Goal: Task Accomplishment & Management: Manage account settings

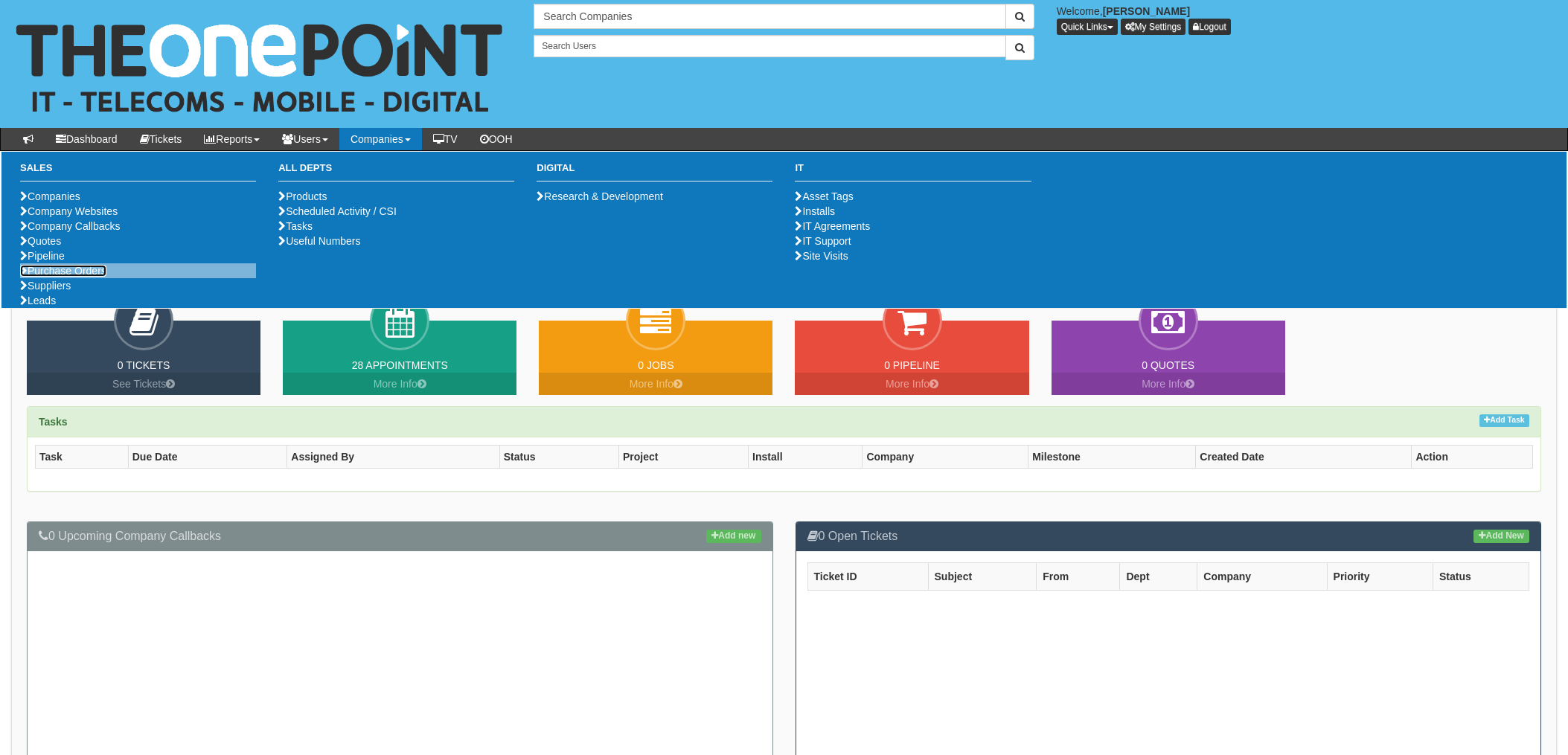
click at [65, 276] on link "Purchase Orders" at bounding box center [63, 271] width 86 height 12
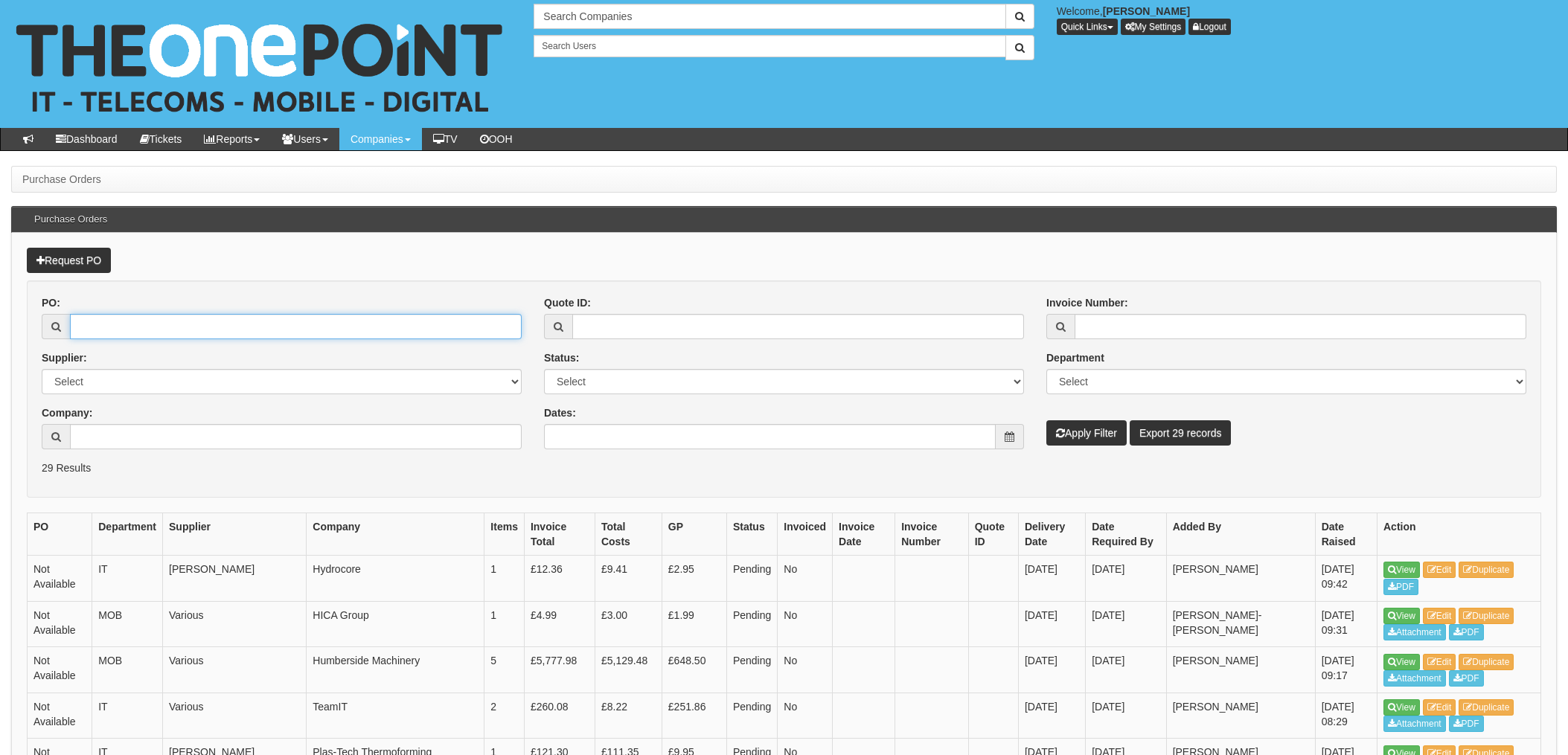
click at [179, 330] on input "PO:" at bounding box center [296, 326] width 451 height 25
type input "18951"
click at [1046, 421] on button "Apply Filter" at bounding box center [1087, 433] width 81 height 25
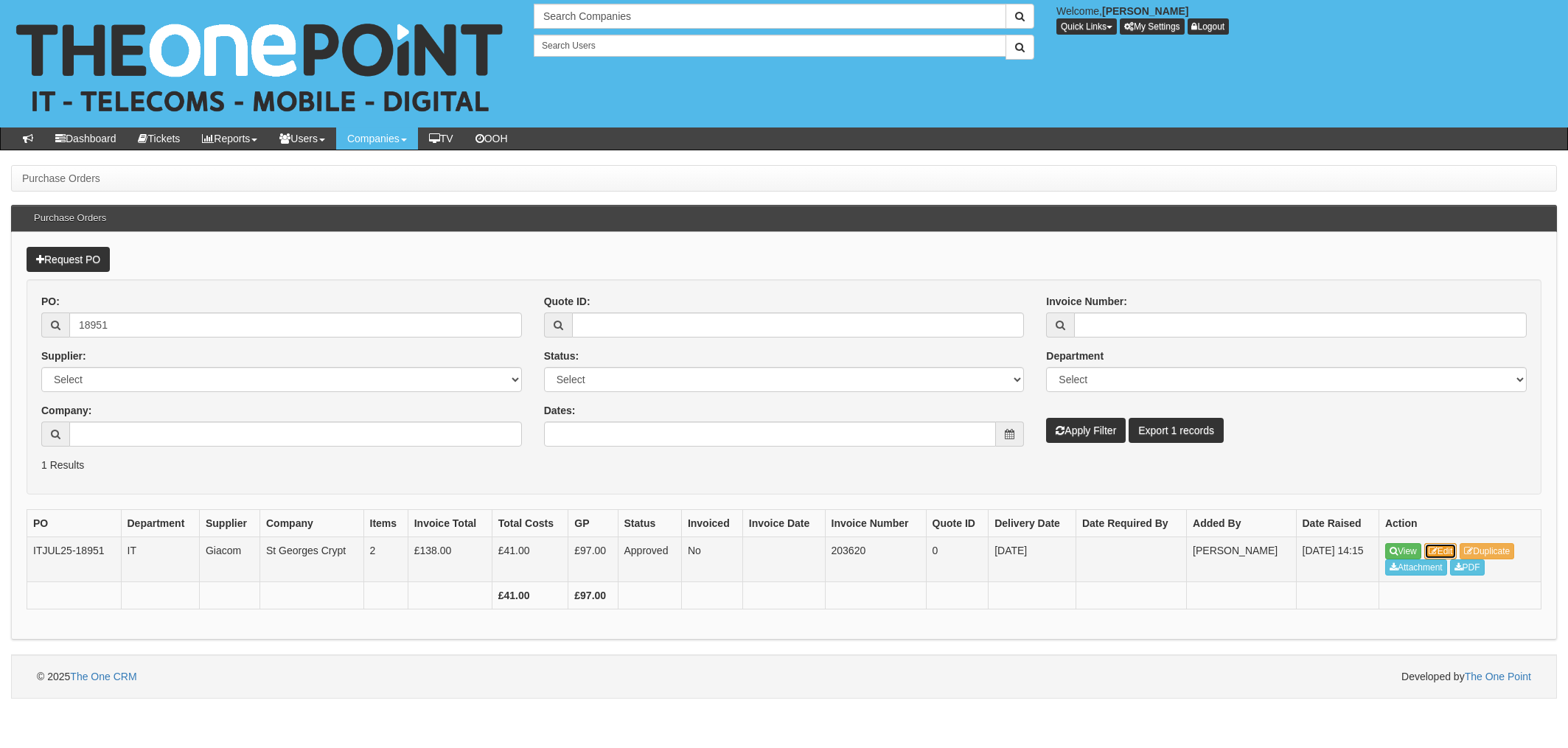
click at [1446, 550] on link "Edit" at bounding box center [1441, 551] width 34 height 16
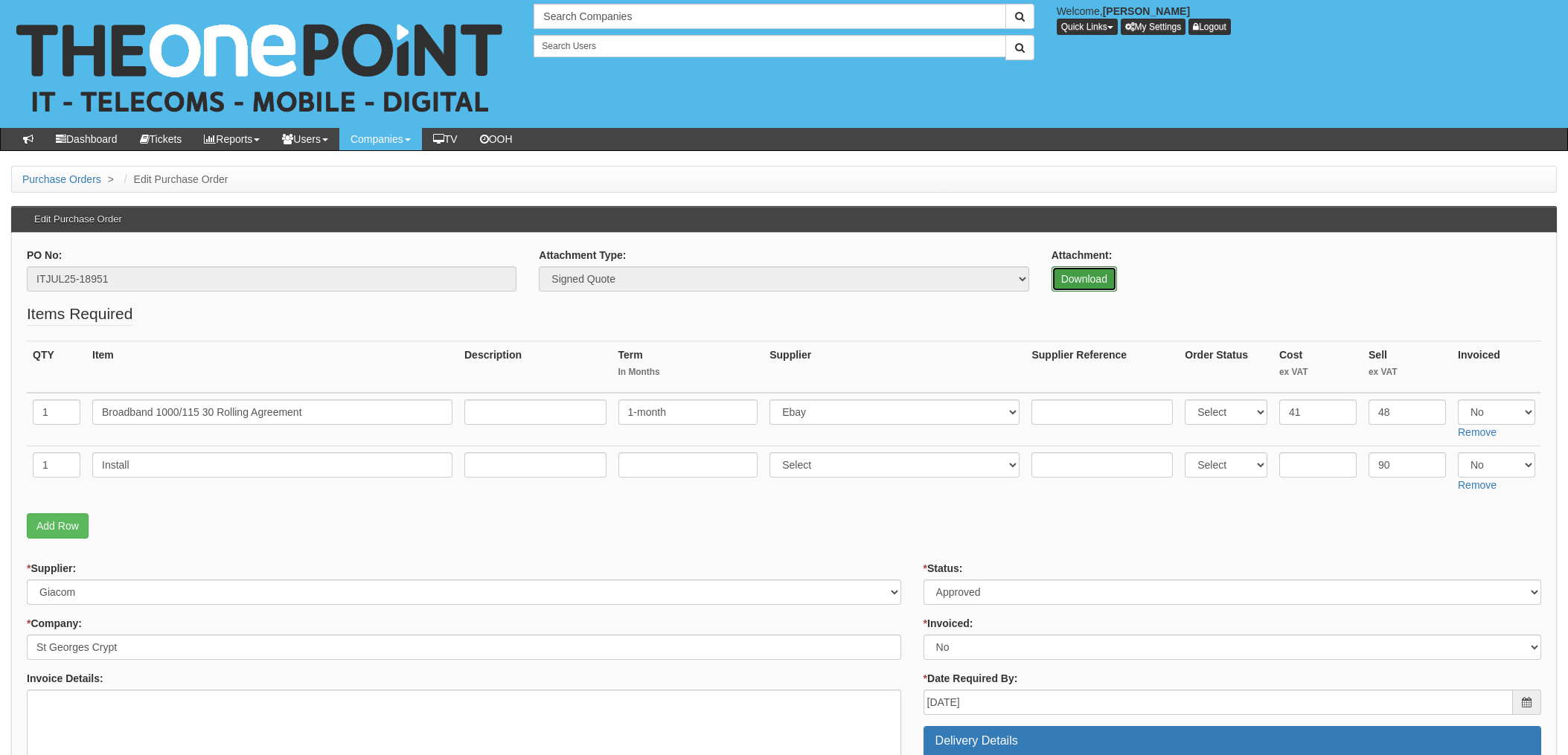
click at [1096, 276] on link "Download" at bounding box center [1084, 279] width 65 height 25
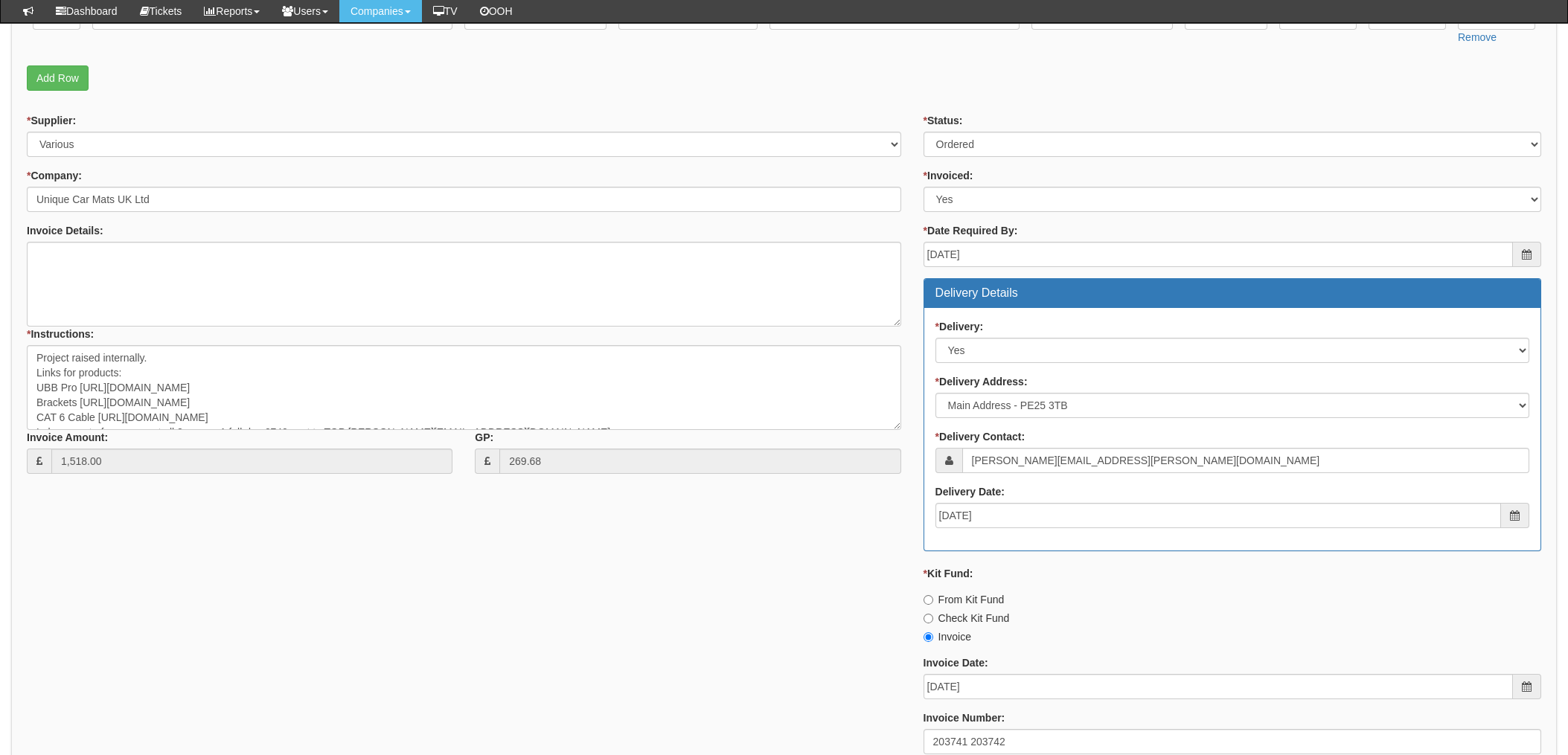
scroll to position [297, 0]
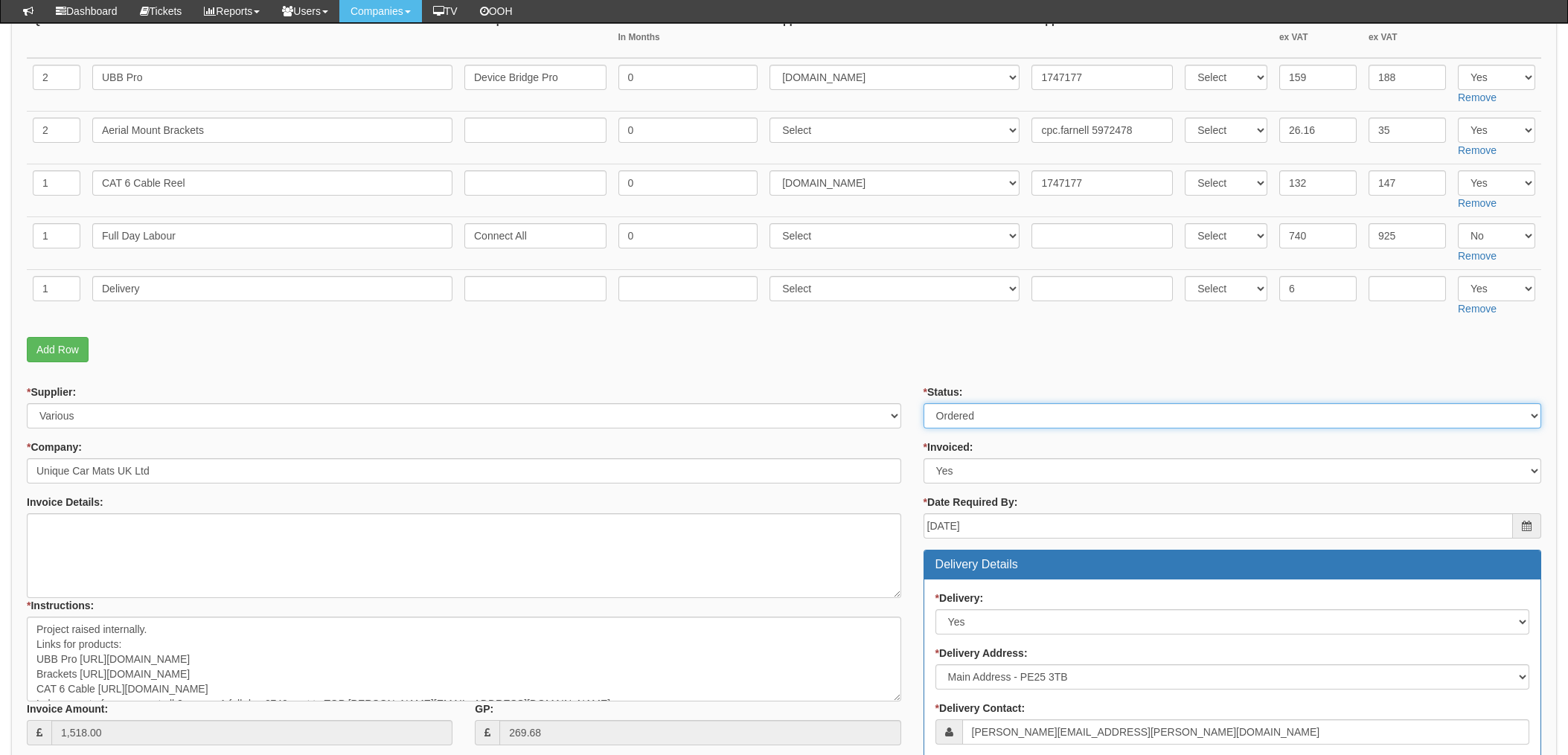
drag, startPoint x: 963, startPoint y: 413, endPoint x: 967, endPoint y: 430, distance: 17.5
click at [963, 413] on select "Select Approved Completed Delivered Invoiced Ordered Ordered to site Part Order…" at bounding box center [1233, 415] width 618 height 25
select select "4"
click at [924, 403] on select "Select Approved Completed Delivered Invoiced Ordered Ordered to site Part Order…" at bounding box center [1233, 415] width 618 height 25
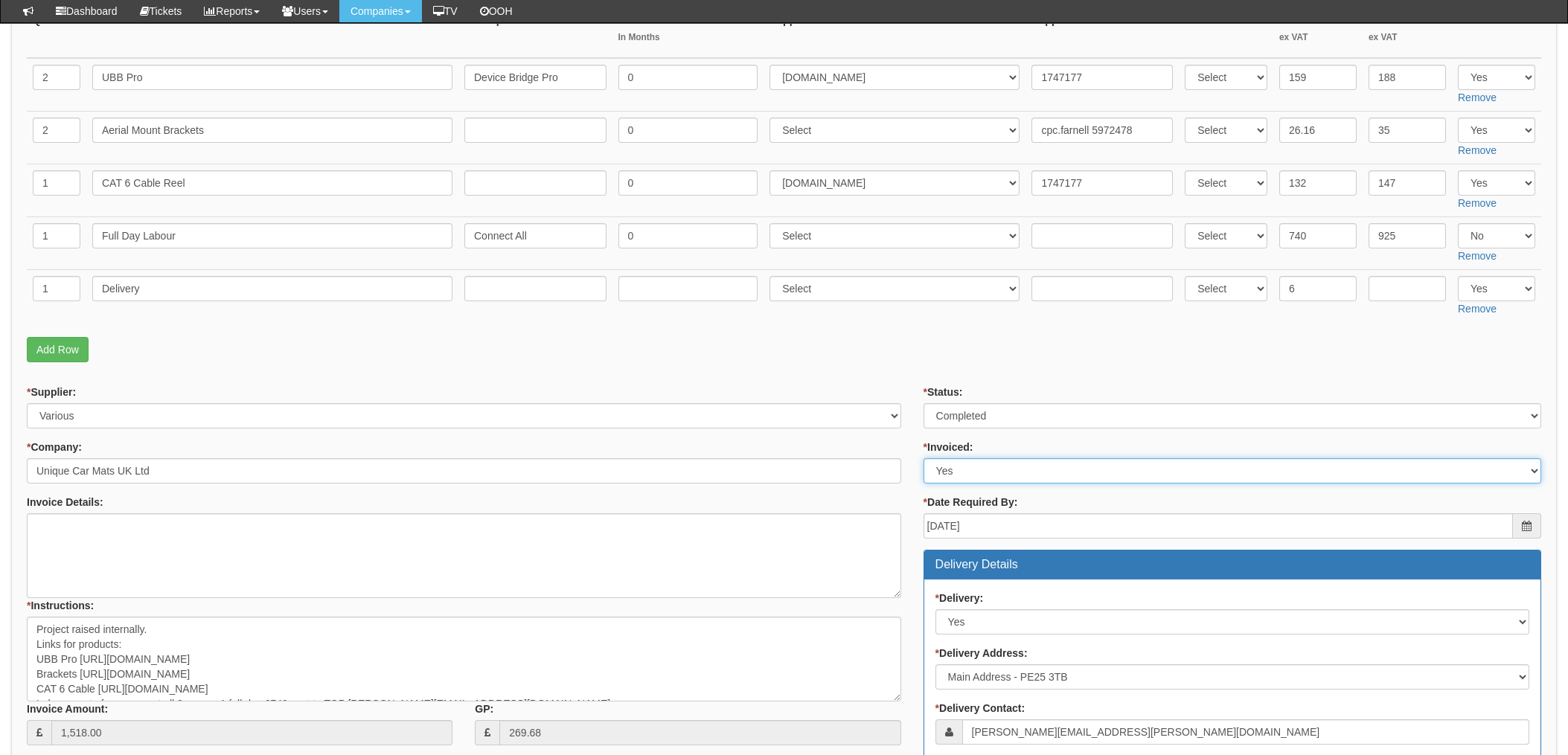
click at [963, 474] on select "Select Yes No N/A STB (part of order)" at bounding box center [1233, 471] width 618 height 25
click at [924, 458] on select "Select Yes No N/A STB (part of order)" at bounding box center [1233, 471] width 618 height 25
click at [905, 442] on div "* Supplier: Select 123 REG.co.uk 1Password 3 4Gon AA Jones Electric Ltd Abzorb …" at bounding box center [464, 570] width 896 height 372
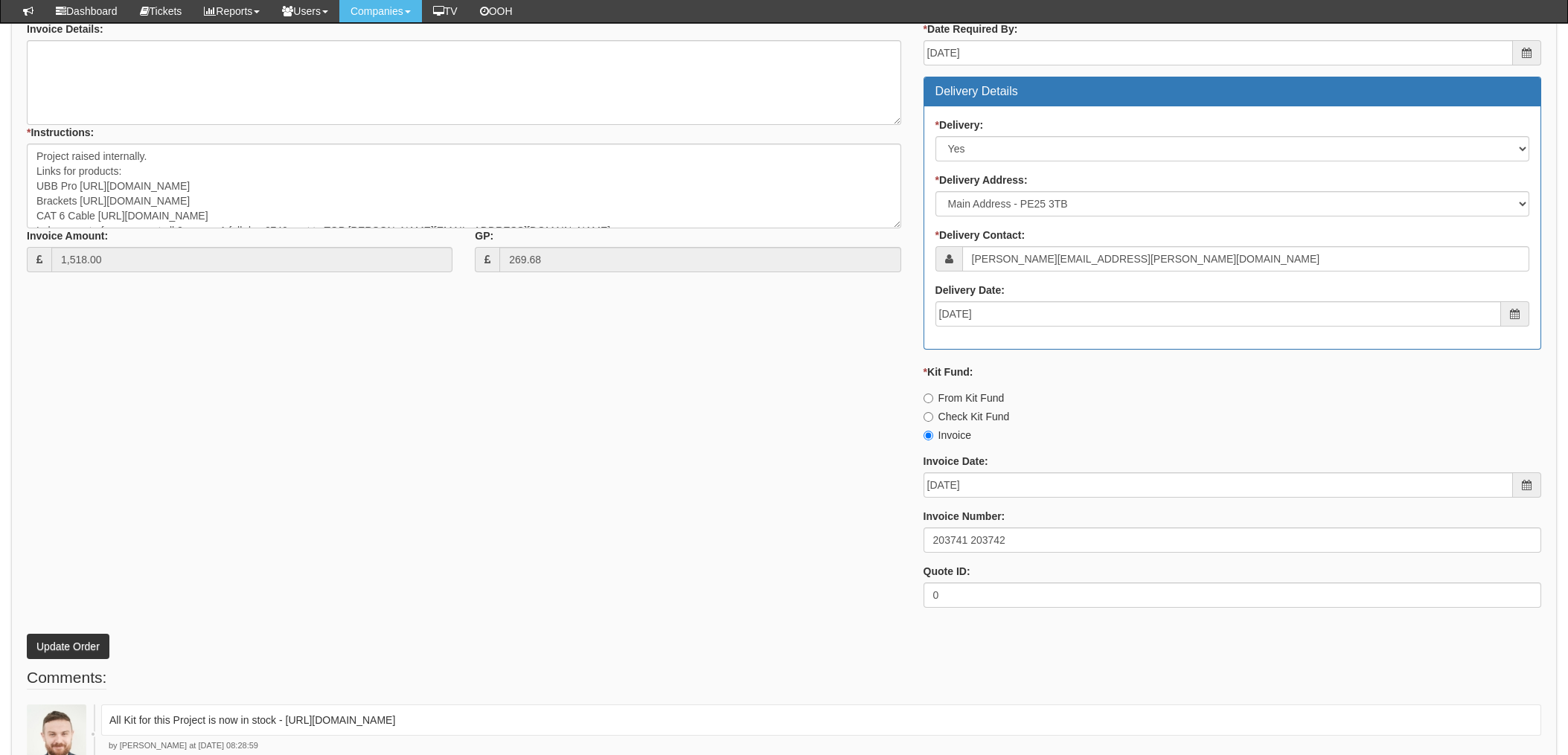
scroll to position [861, 0]
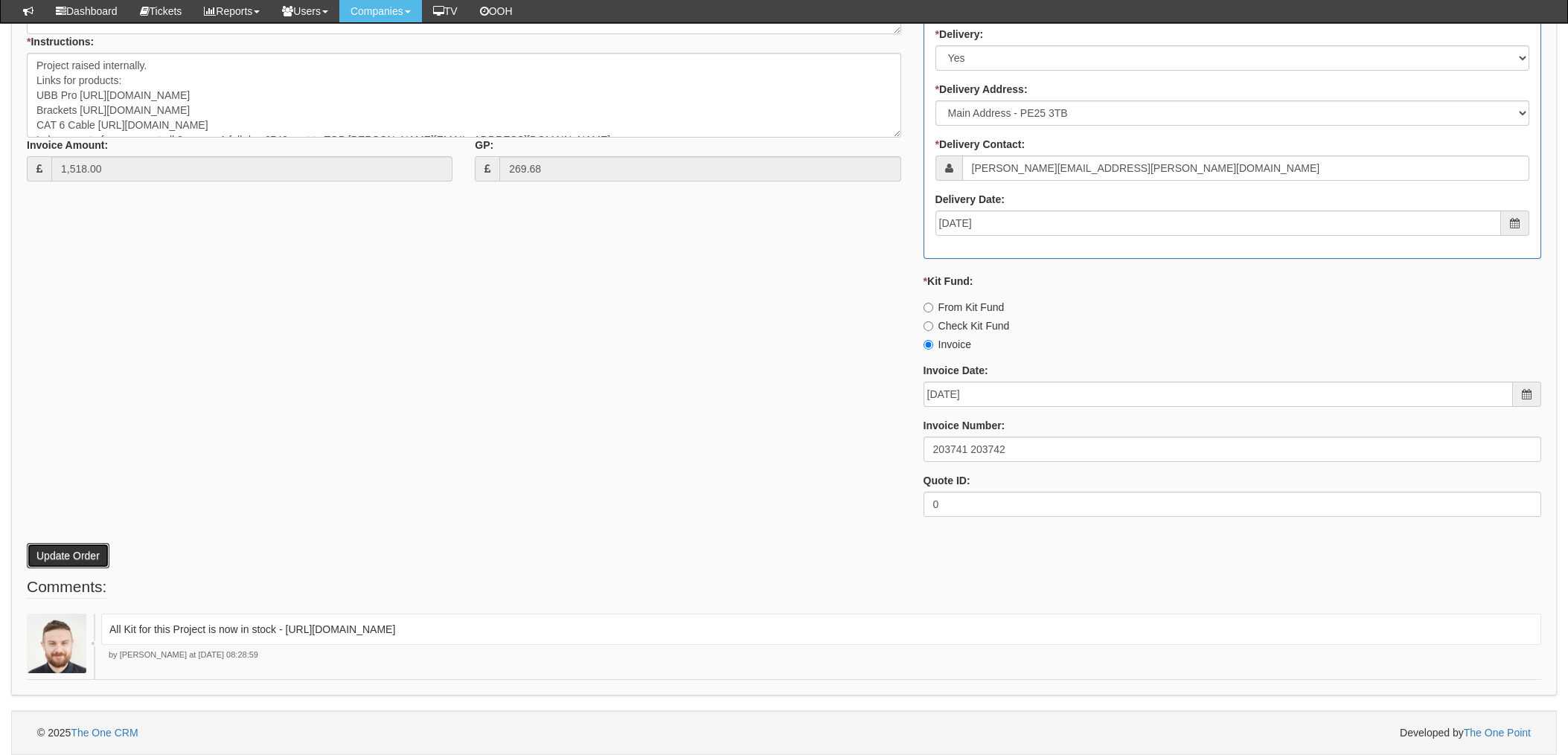
click at [73, 559] on button "Update Order" at bounding box center [68, 555] width 82 height 25
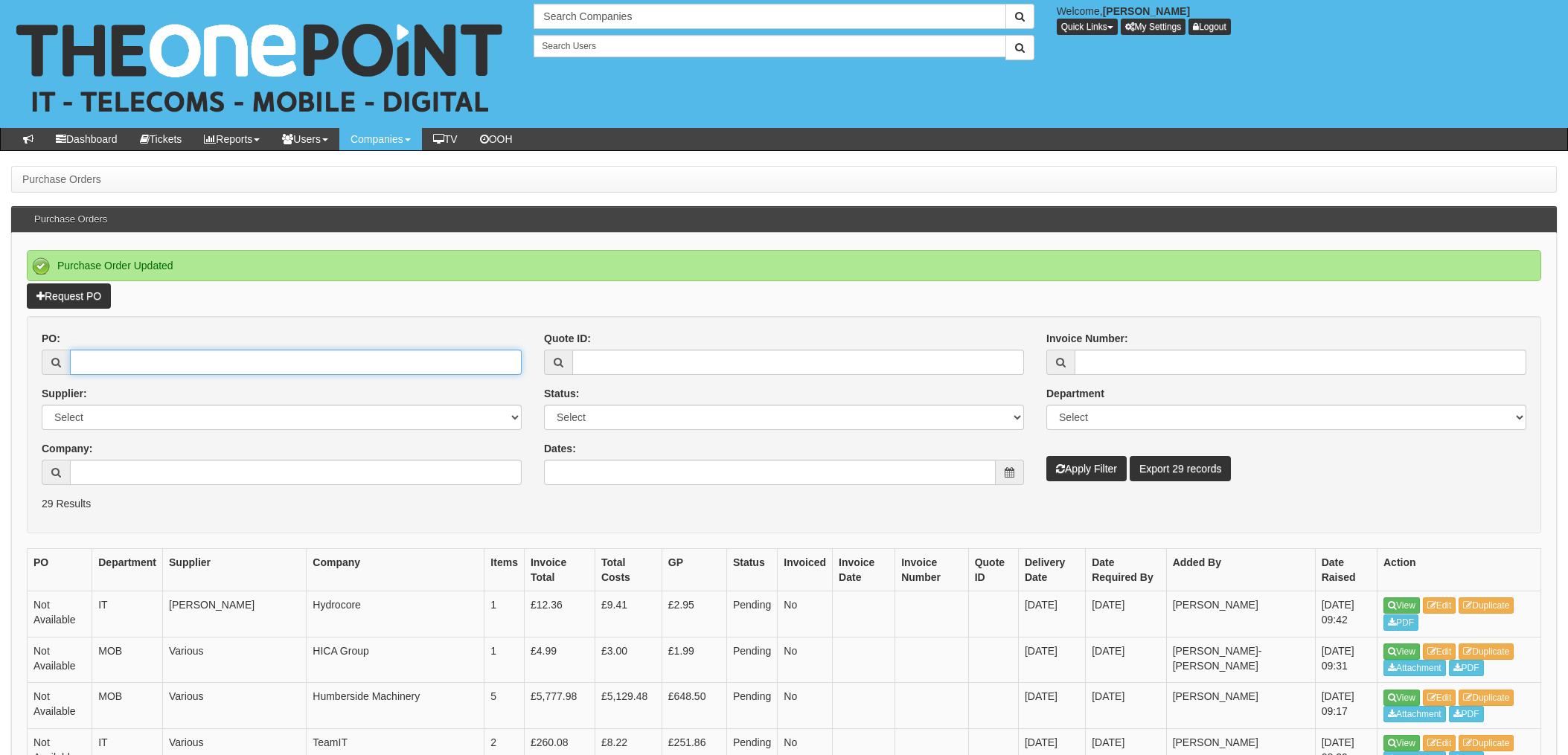
click at [111, 362] on input "PO:" at bounding box center [296, 362] width 451 height 25
type input "18987"
click at [1046, 456] on button "Apply Filter" at bounding box center [1087, 468] width 81 height 25
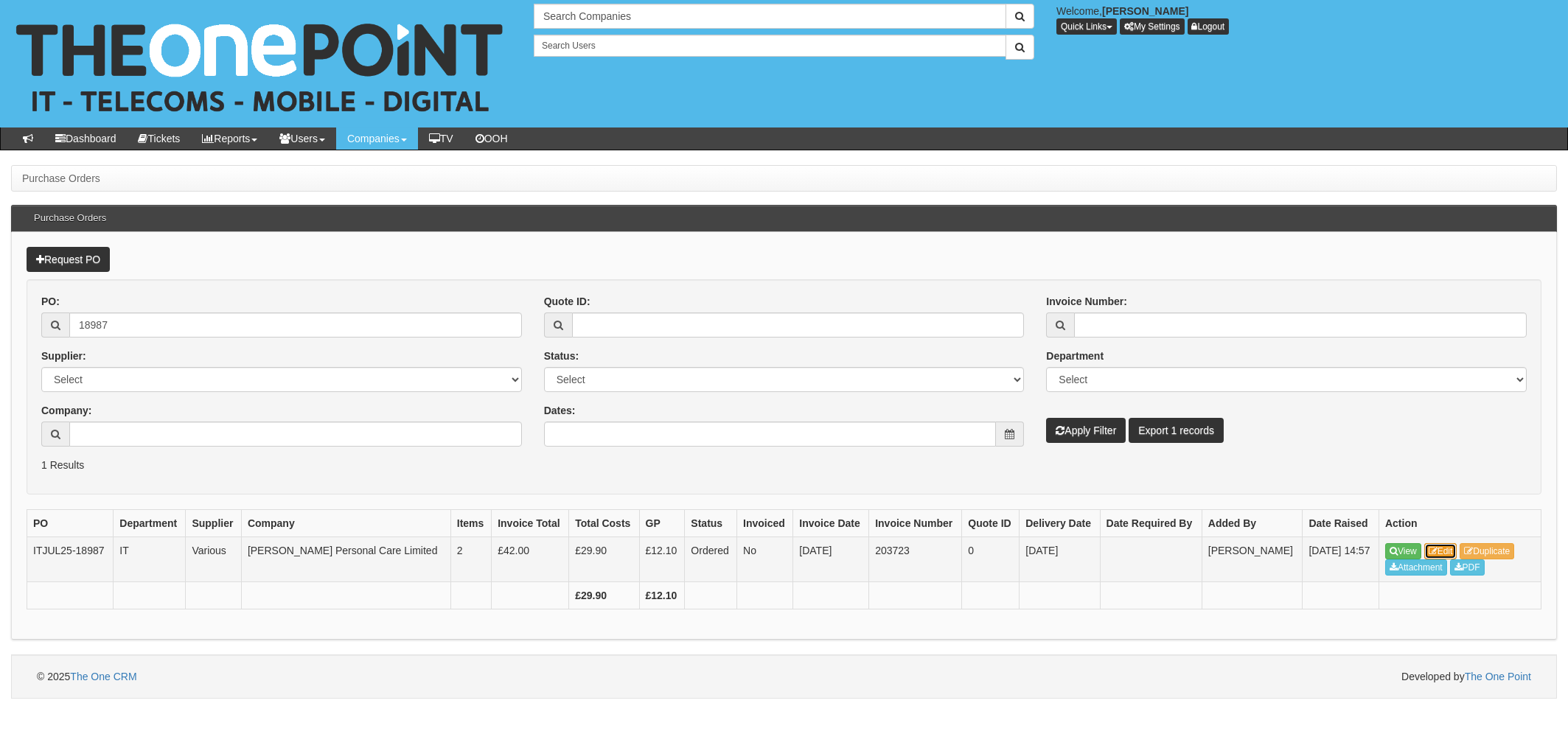
click at [1451, 554] on link "Edit" at bounding box center [1441, 551] width 34 height 16
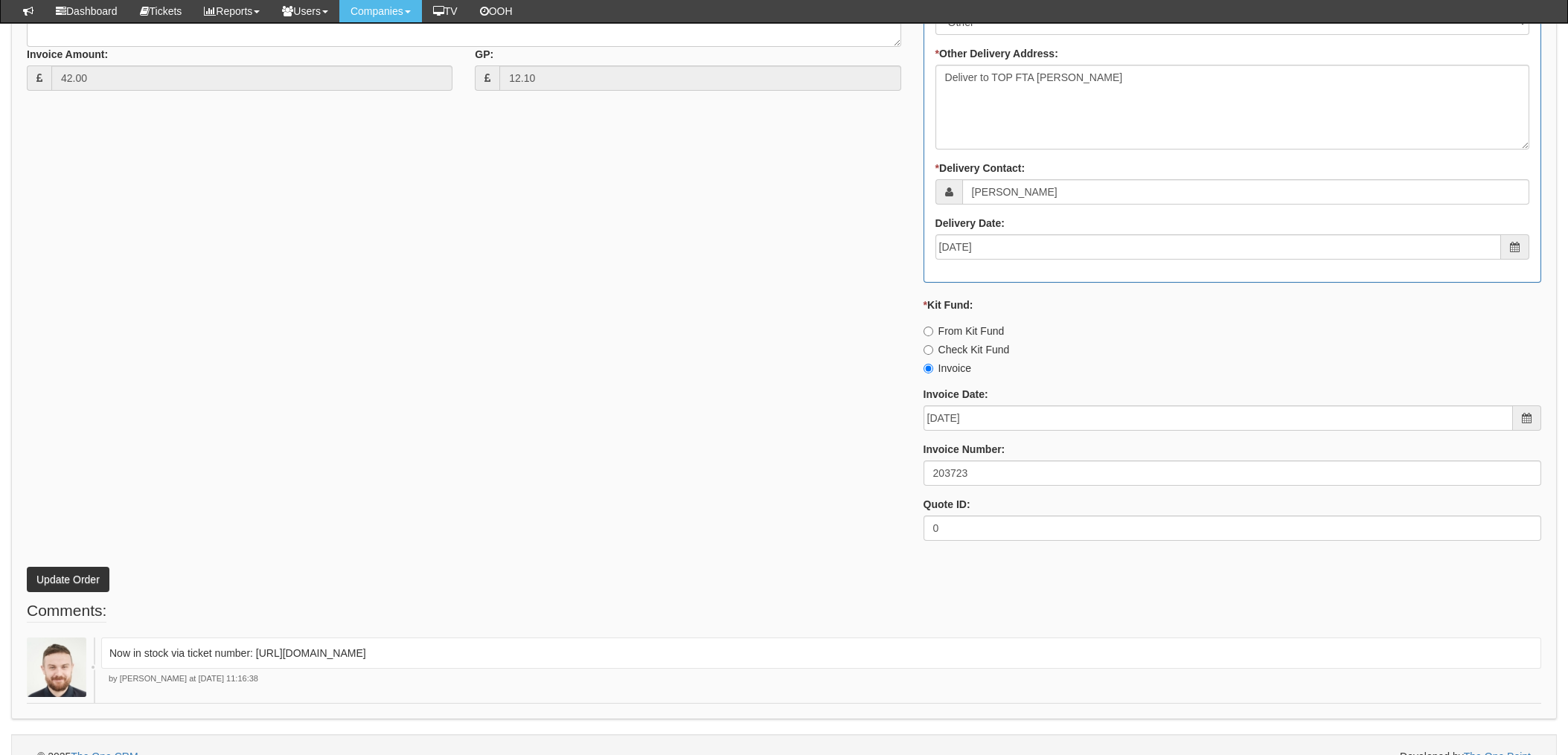
scroll to position [595, 0]
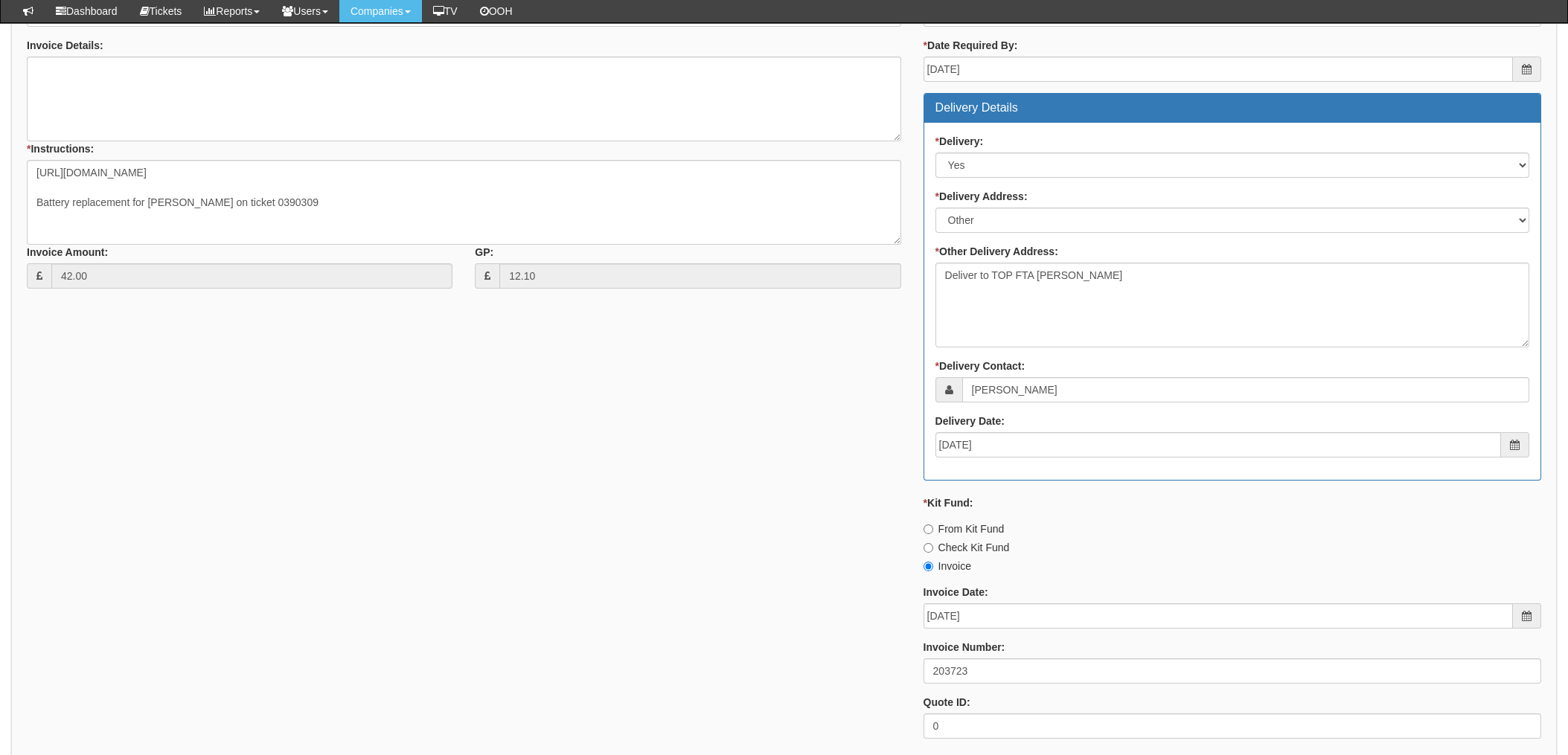
click at [813, 501] on div "* Supplier: Select 123 REG.co.uk 1Password 3 4Gon AA Jones Electric Ltd Abzorb …" at bounding box center [784, 338] width 1537 height 822
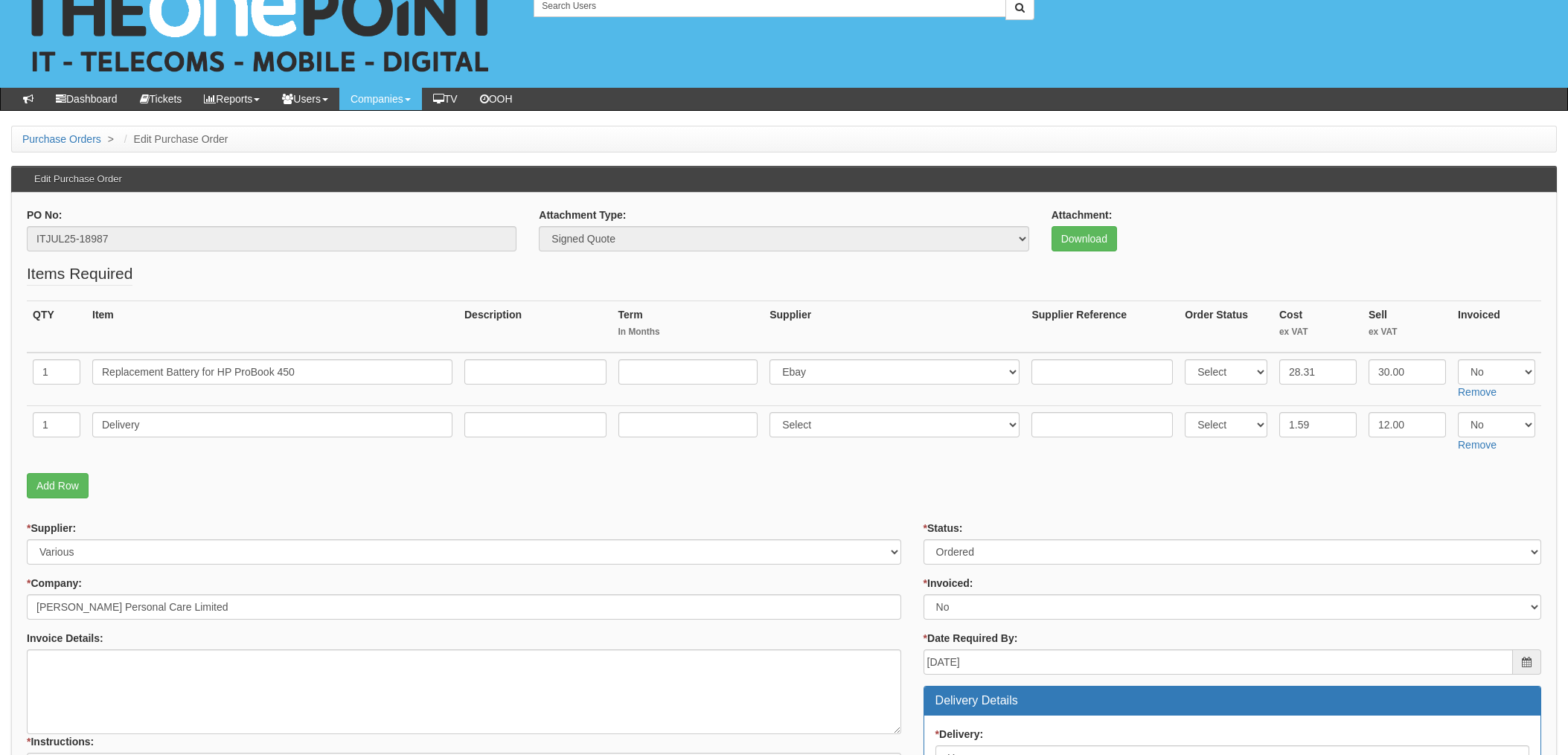
scroll to position [0, 0]
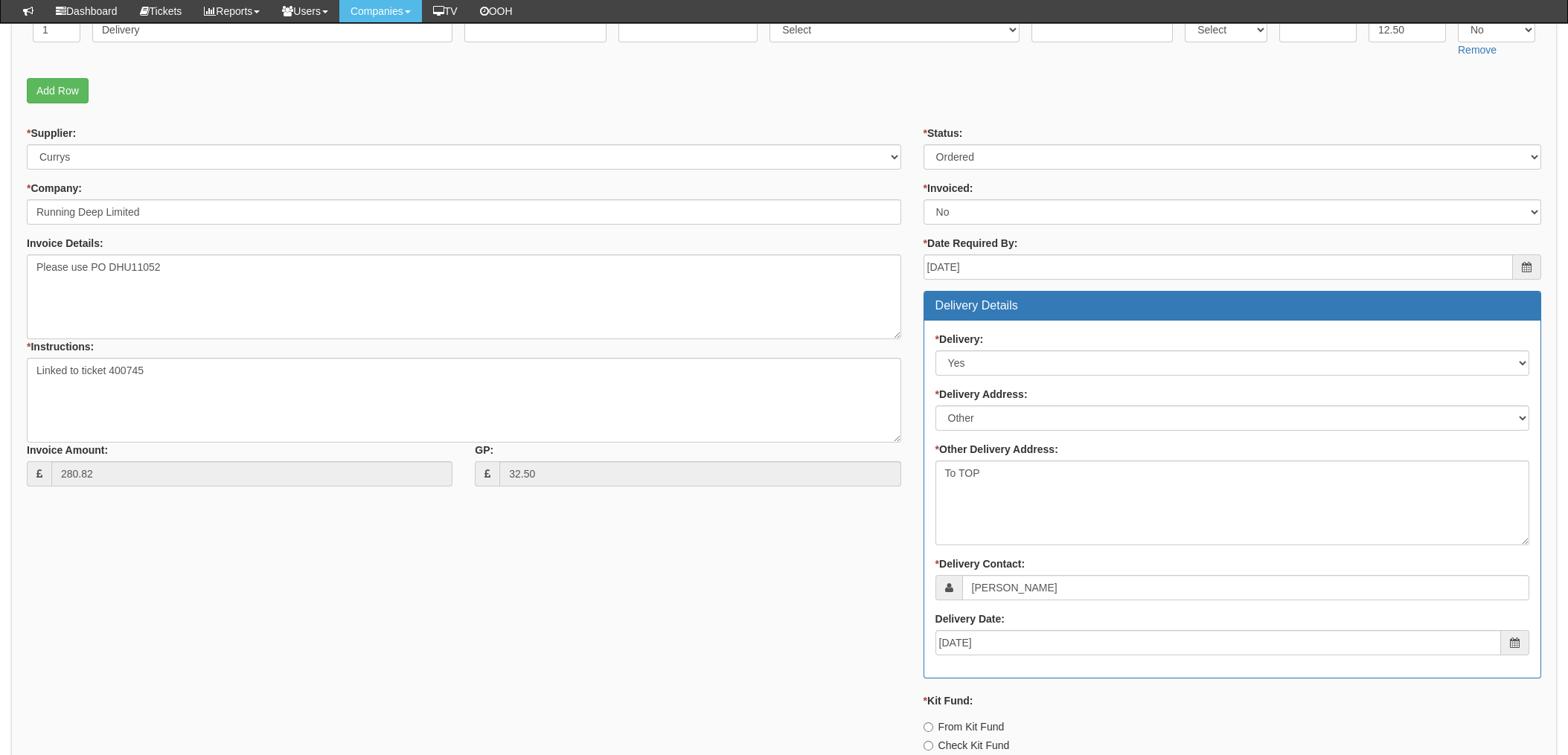
scroll to position [396, 0]
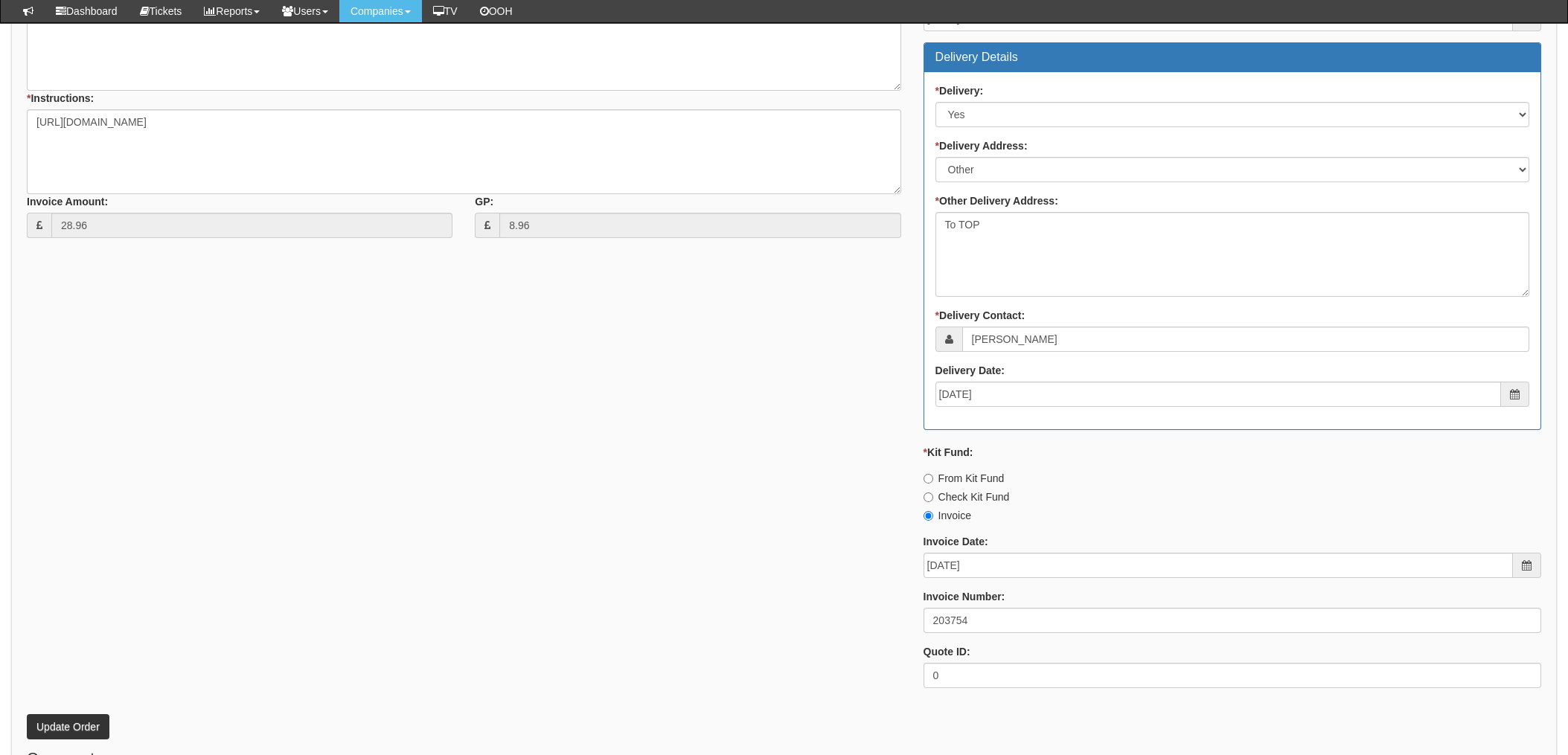
scroll to position [694, 0]
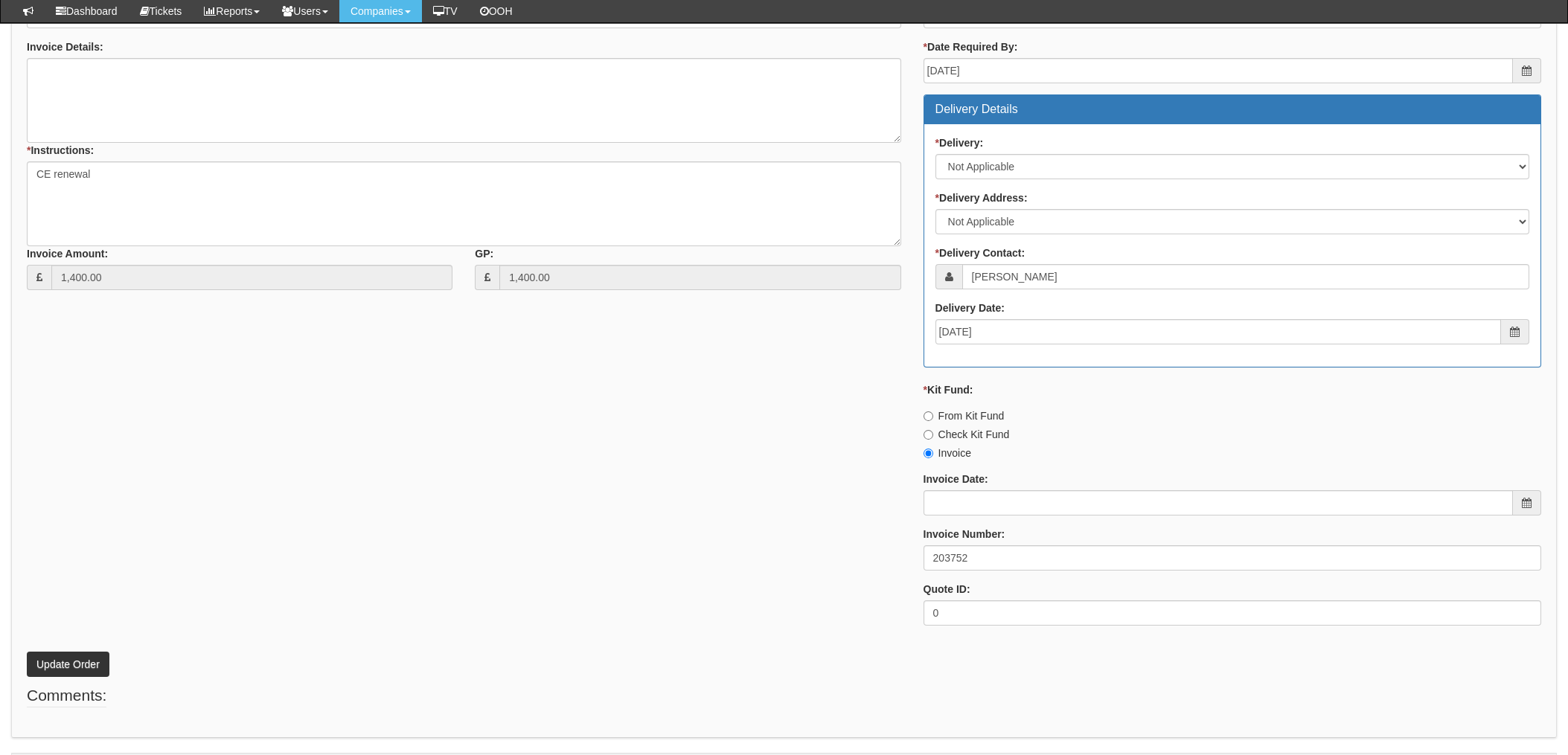
scroll to position [595, 0]
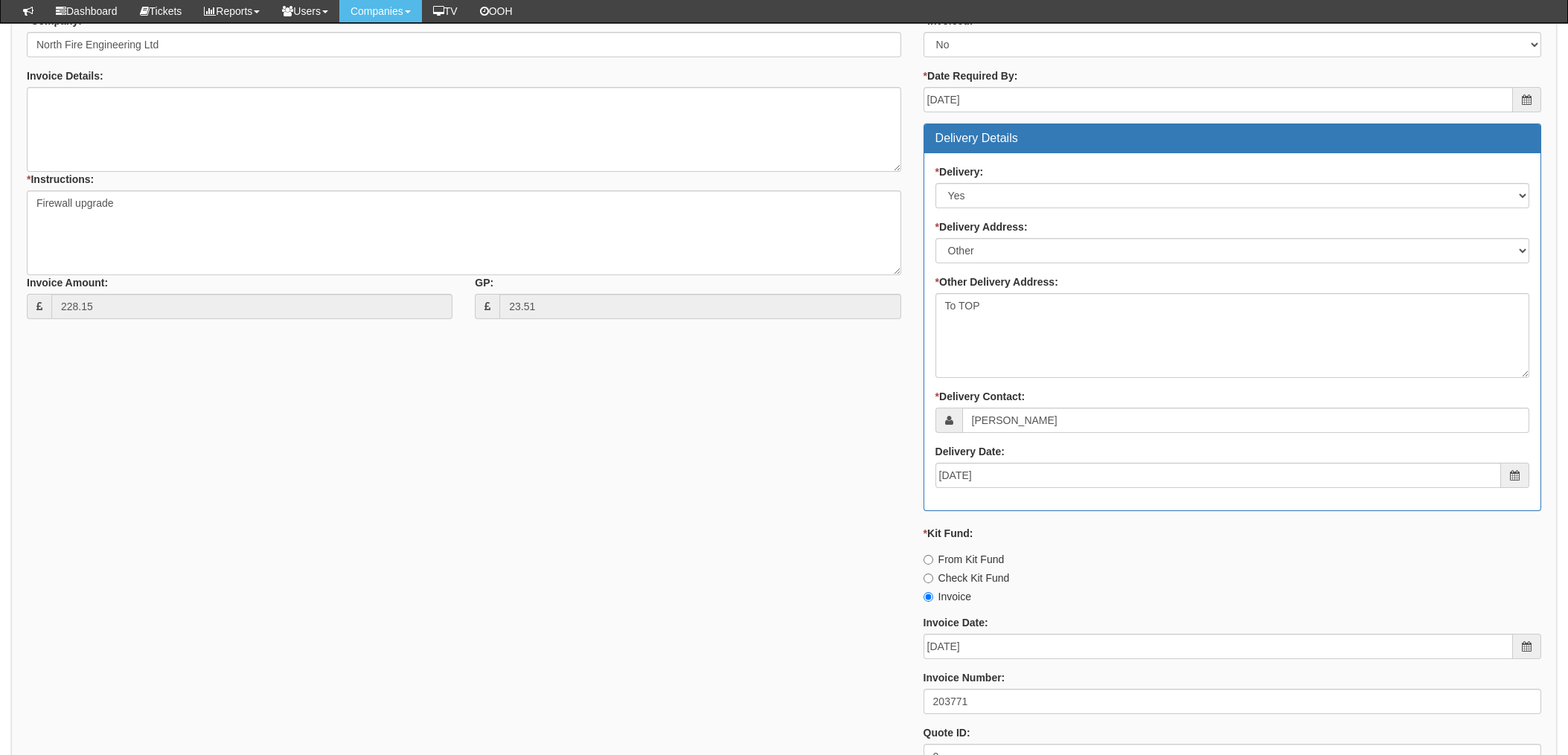
scroll to position [495, 0]
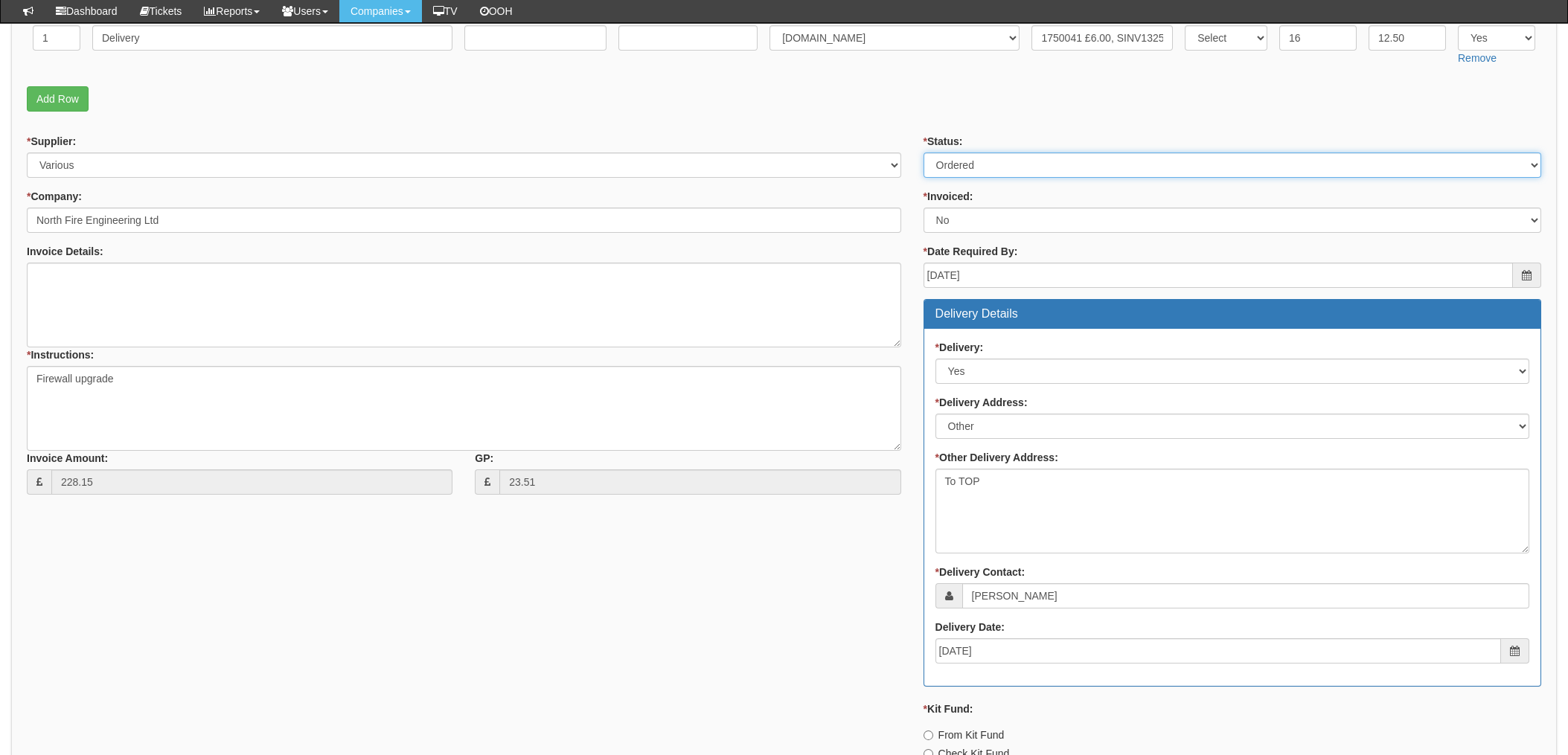
drag, startPoint x: 1005, startPoint y: 164, endPoint x: 1003, endPoint y: 179, distance: 15.1
click at [1005, 164] on select "Select Approved Completed Delivered Invoiced Ordered Ordered to site Part Order…" at bounding box center [1233, 164] width 618 height 25
select select "4"
click at [924, 152] on select "Select Approved Completed Delivered Invoiced Ordered Ordered to site Part Order…" at bounding box center [1233, 164] width 618 height 25
drag, startPoint x: 946, startPoint y: 222, endPoint x: 951, endPoint y: 228, distance: 7.8
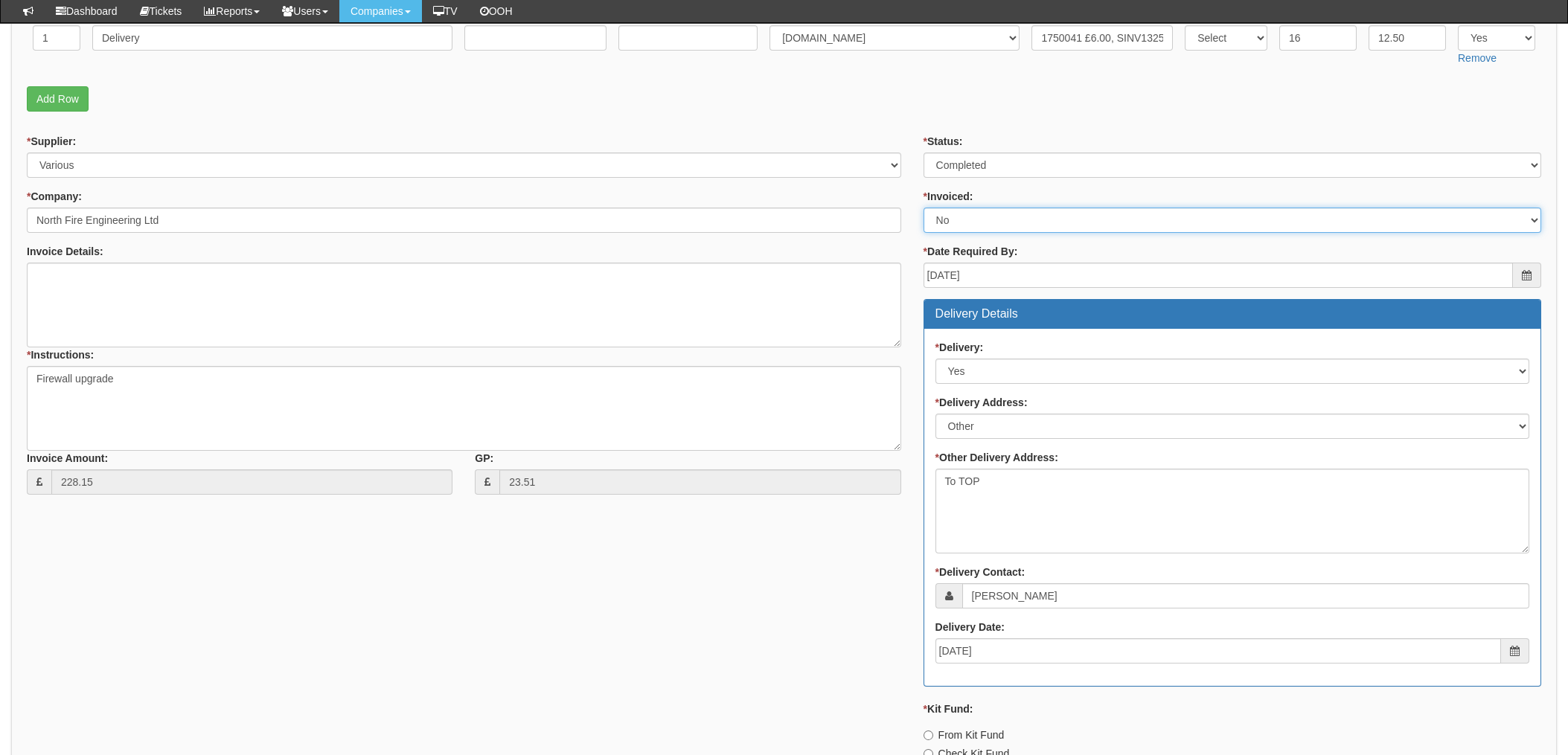
click at [946, 222] on select "Select Yes No N/A STB (part of order)" at bounding box center [1233, 220] width 618 height 25
select select "1"
click at [924, 208] on select "Select Yes No N/A STB (part of order)" at bounding box center [1233, 220] width 618 height 25
click at [794, 585] on div "* Supplier: Select 123 REG.co.uk 1Password 3 4Gon AA Jones Electric Ltd Abzorb …" at bounding box center [784, 545] width 1537 height 822
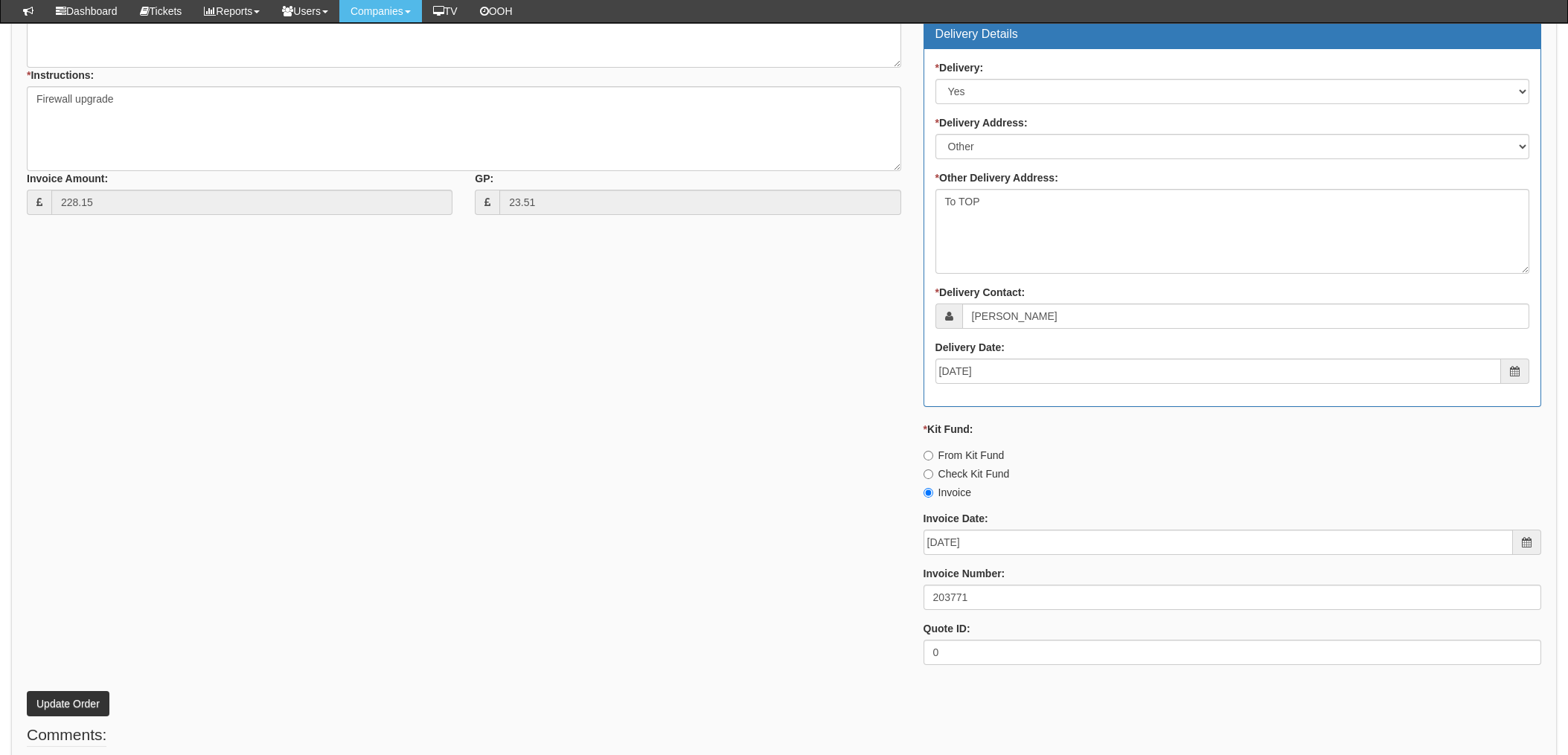
scroll to position [891, 0]
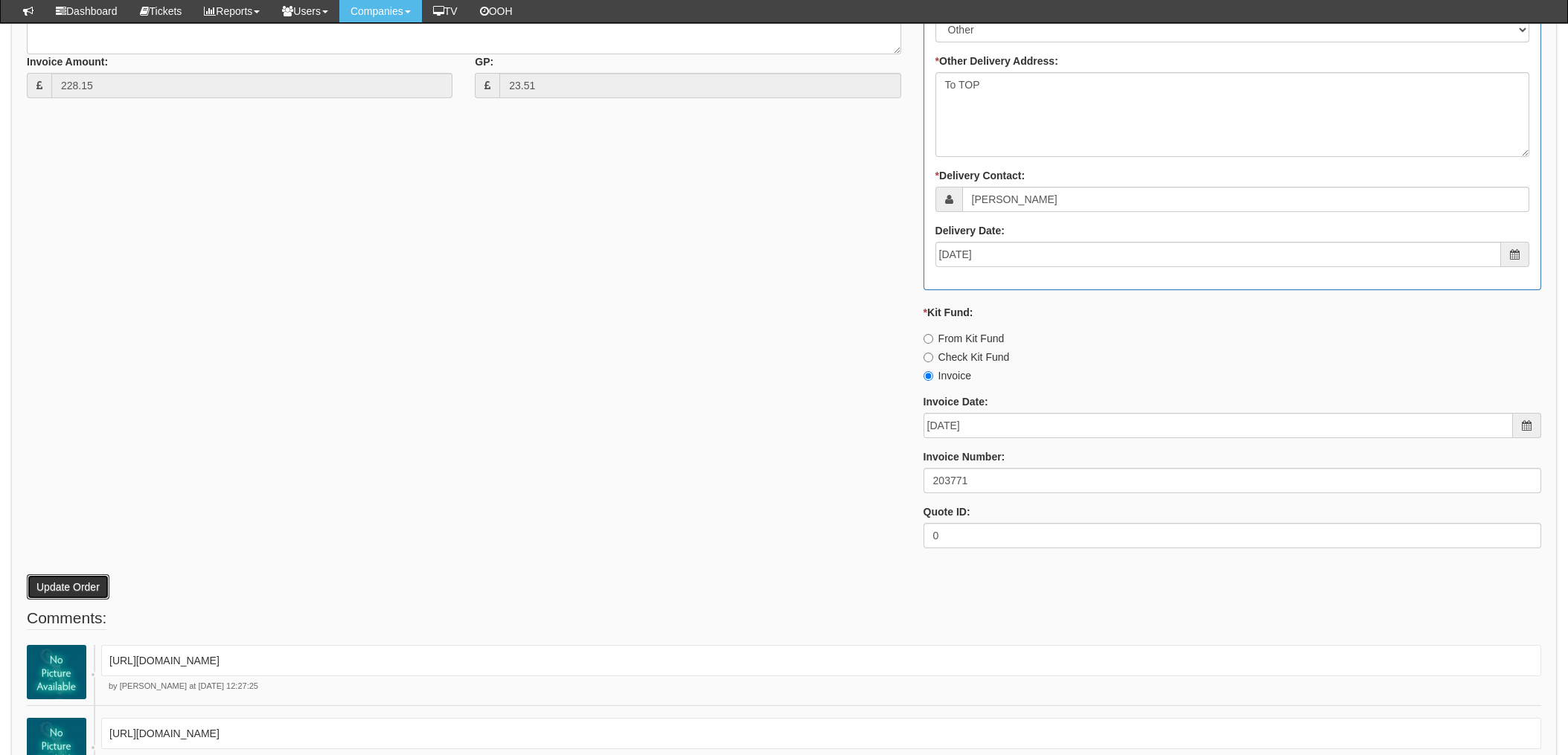
click at [41, 579] on button "Update Order" at bounding box center [68, 587] width 82 height 25
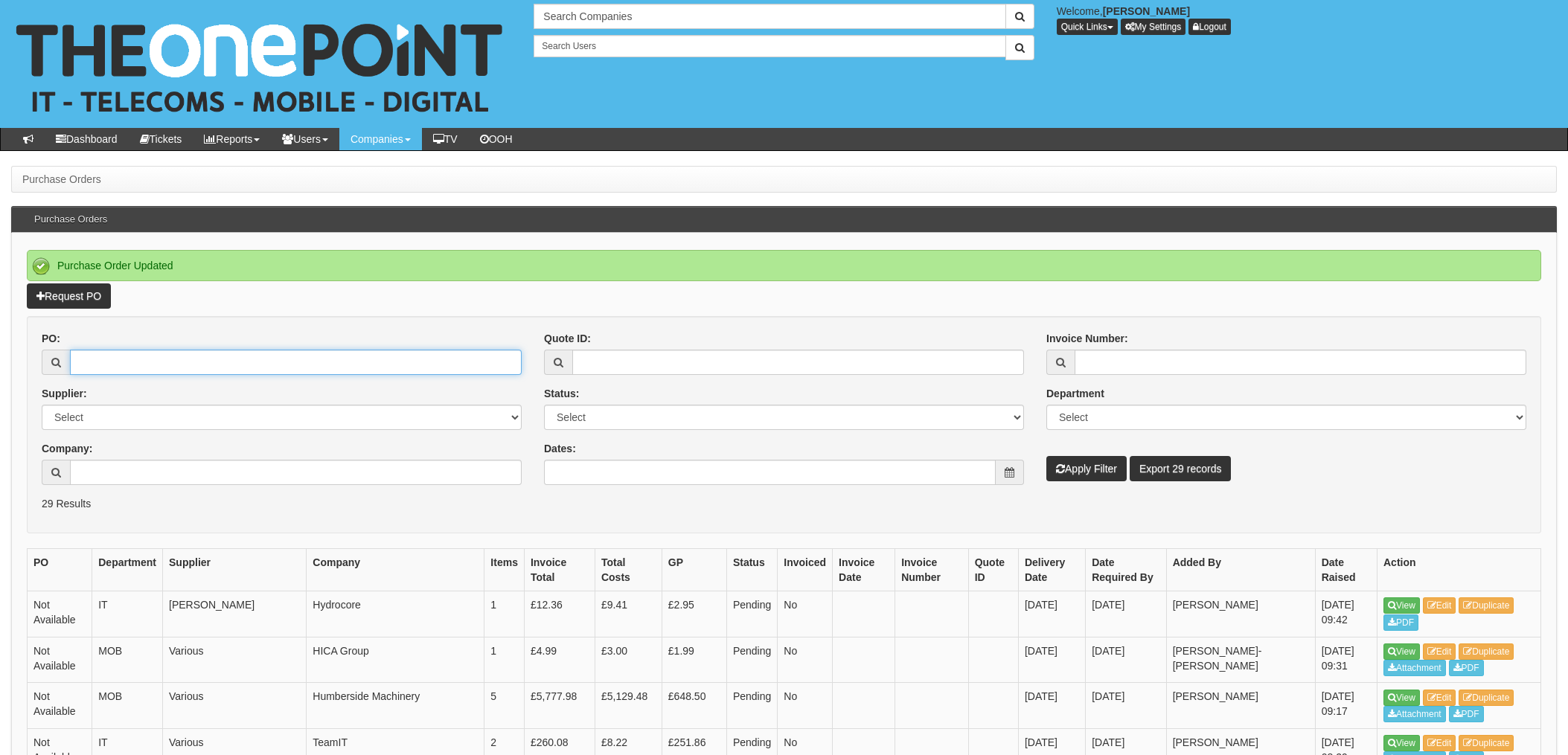
click at [141, 362] on input "PO:" at bounding box center [296, 362] width 451 height 25
type input "19050"
click at [1046, 456] on button "Apply Filter" at bounding box center [1087, 468] width 81 height 25
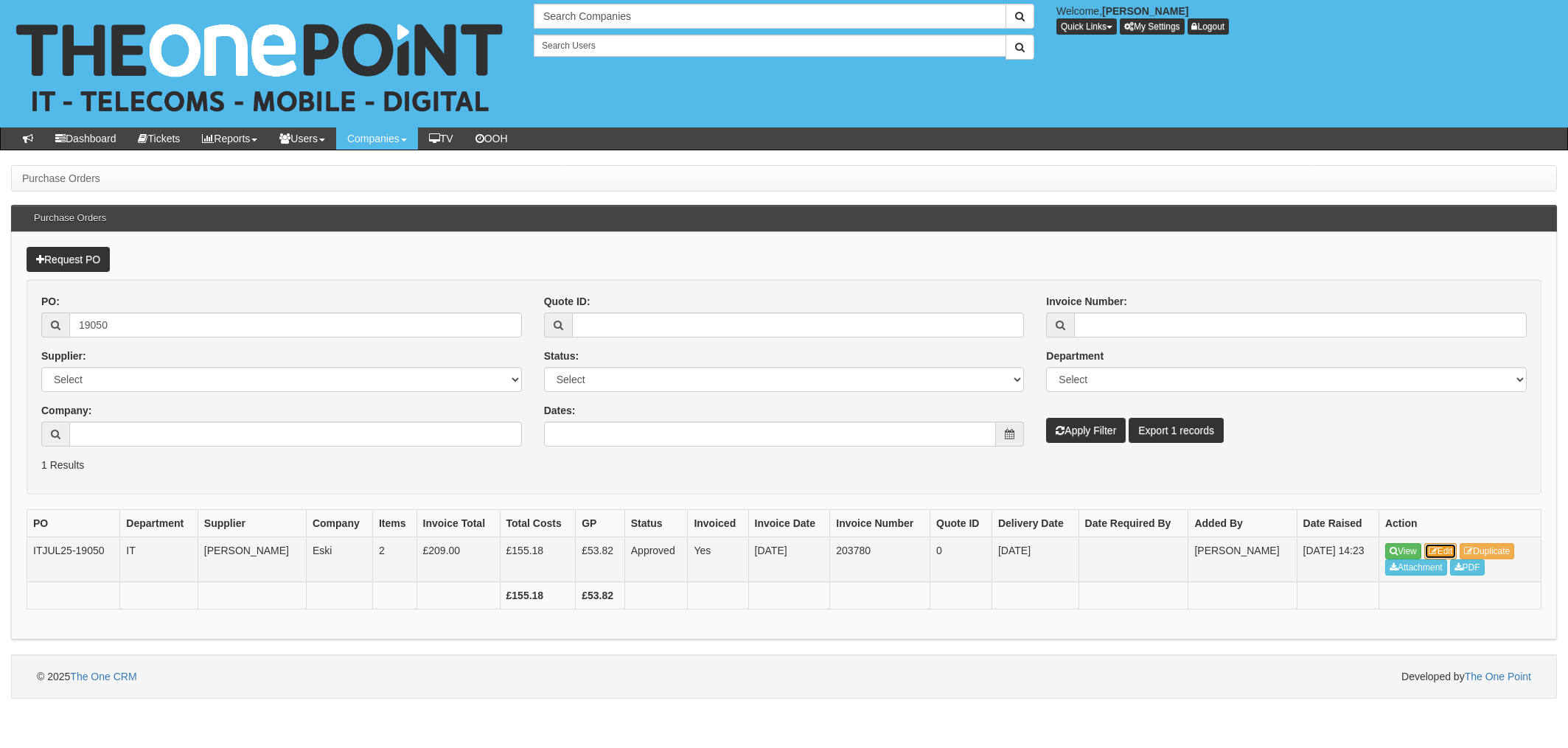
click at [1434, 552] on icon at bounding box center [1432, 551] width 9 height 9
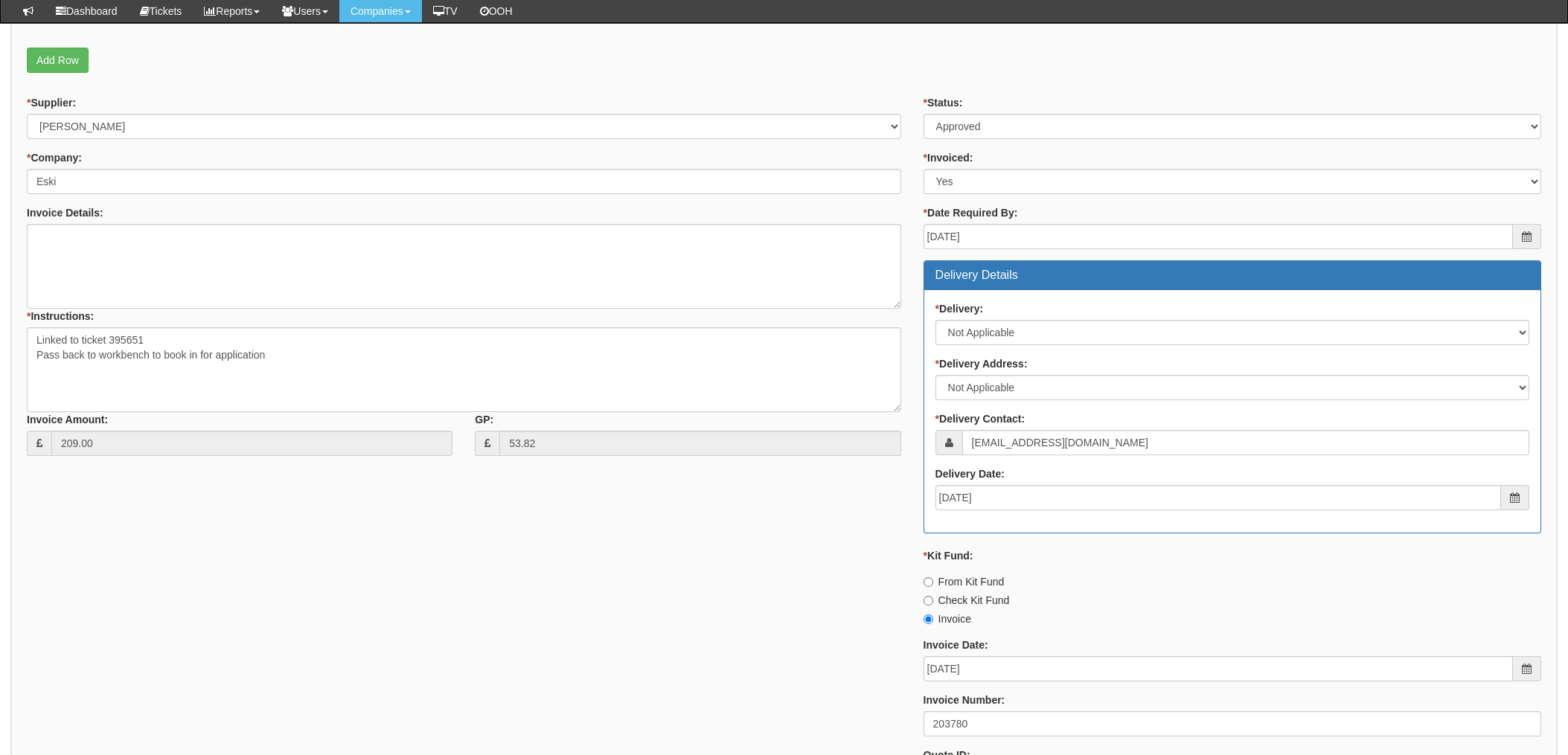
scroll to position [207, 0]
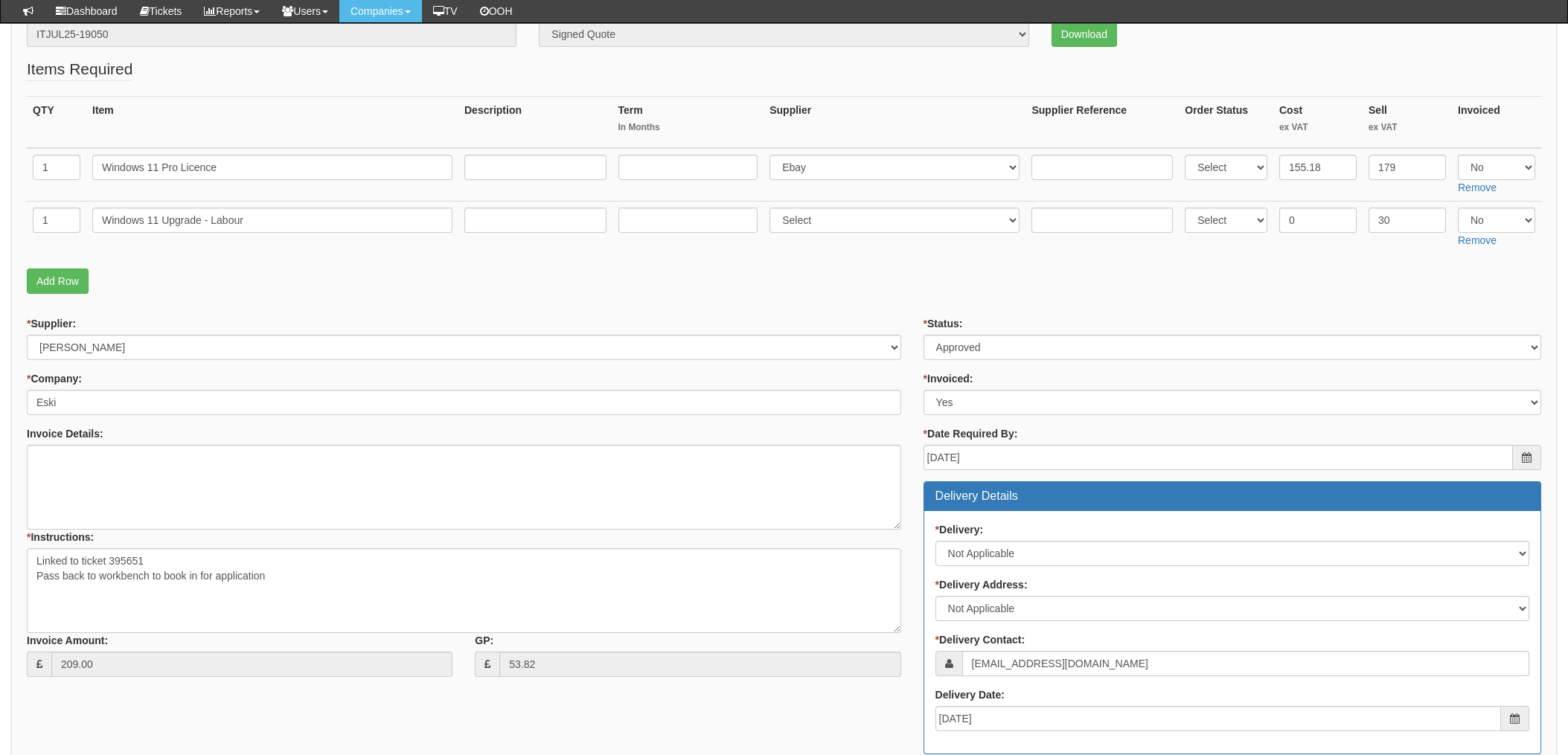
click at [978, 360] on div "* Status: Select Approved Completed Delivered Invoiced Ordered Ordered to site …" at bounding box center [1233, 670] width 640 height 707
click at [978, 354] on select "Select Approved Completed Delivered Invoiced Ordered Ordered to site Part Order…" at bounding box center [1233, 346] width 618 height 25
select select "4"
click at [924, 334] on select "Select Approved Completed Delivered Invoiced Ordered Ordered to site Part Order…" at bounding box center [1233, 346] width 618 height 25
click at [906, 366] on div "* Supplier: Select 123 REG.co.uk 1Password 3 4Gon AA Jones Electric Ltd Abzorb …" at bounding box center [464, 502] width 896 height 372
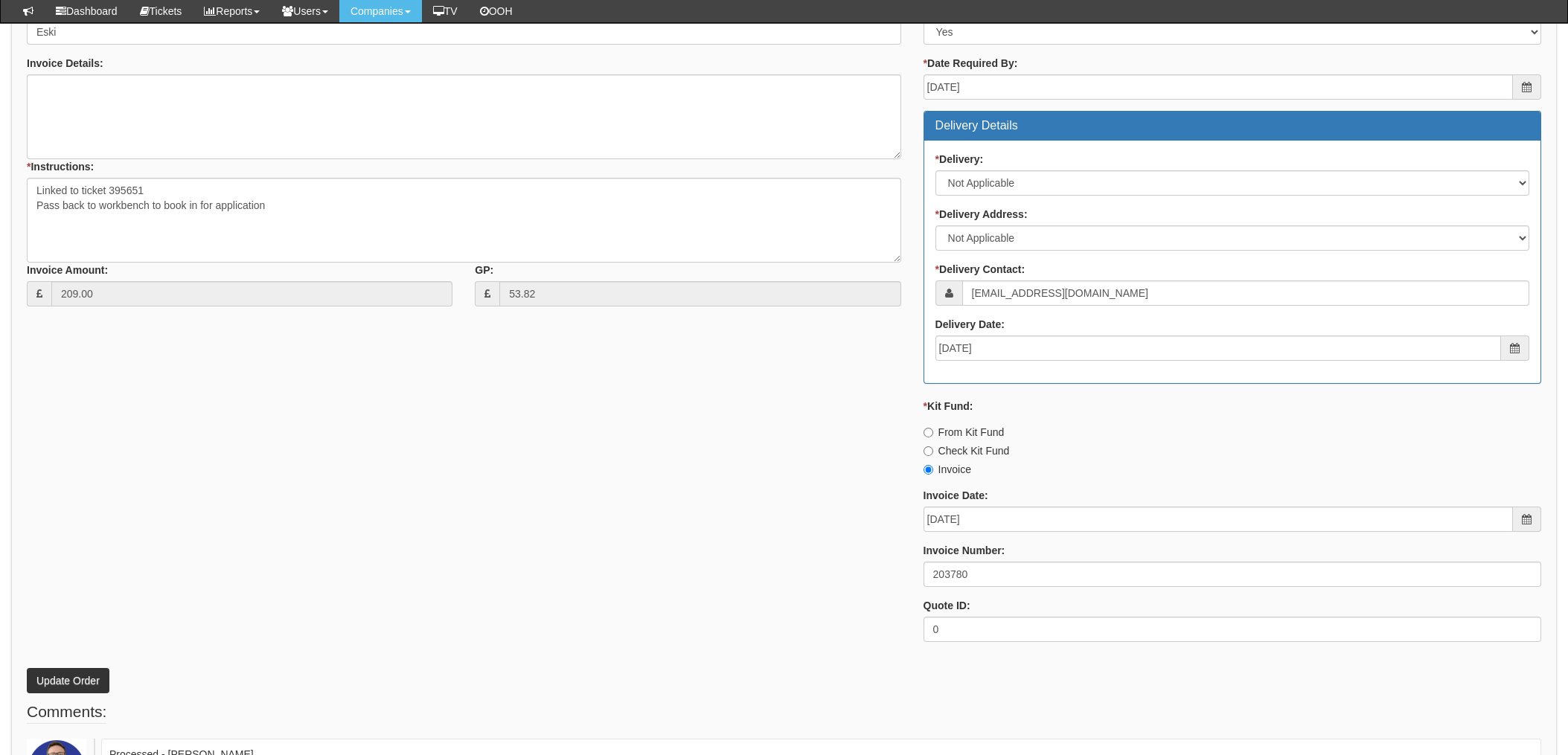
scroll to position [703, 0]
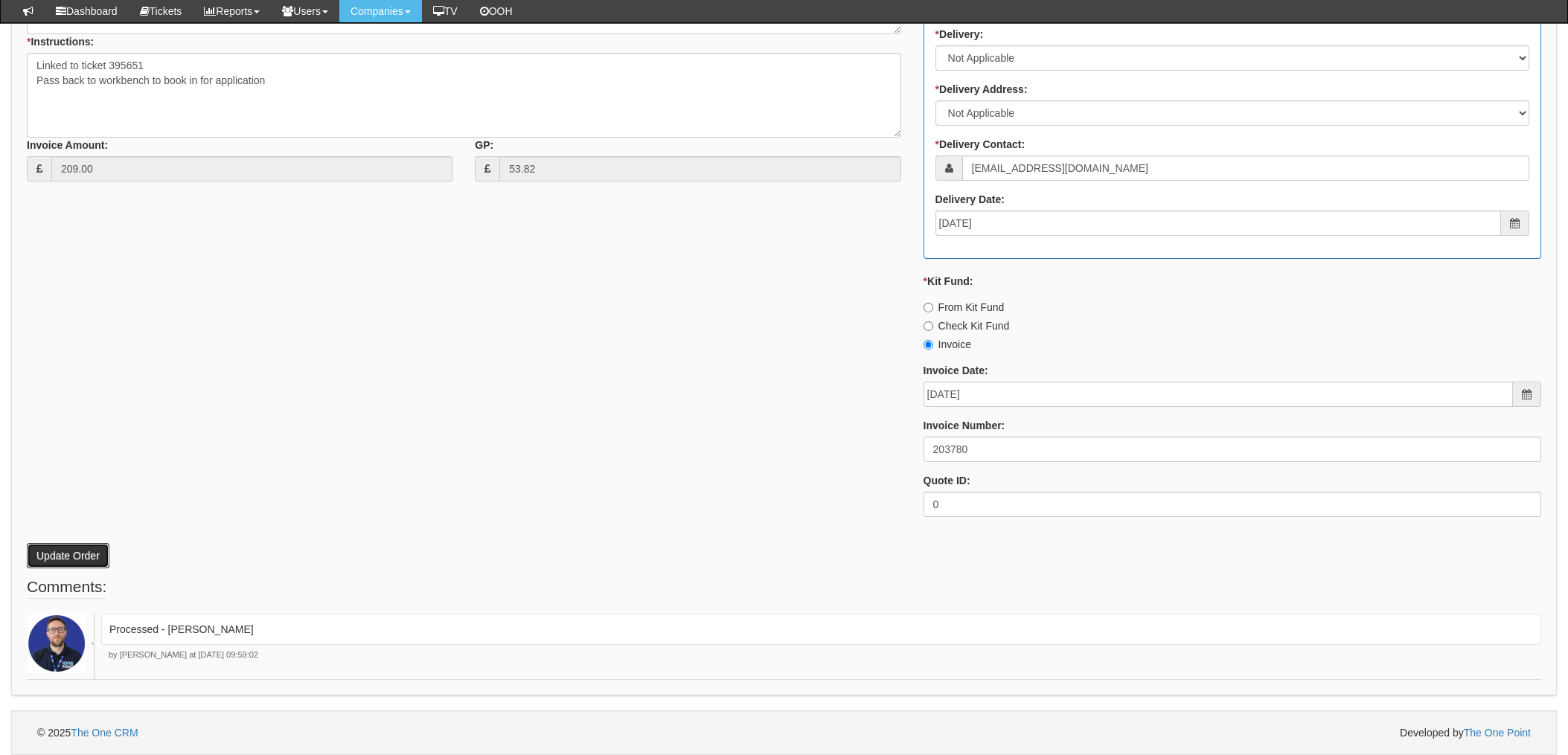
click at [61, 547] on button "Update Order" at bounding box center [68, 555] width 82 height 25
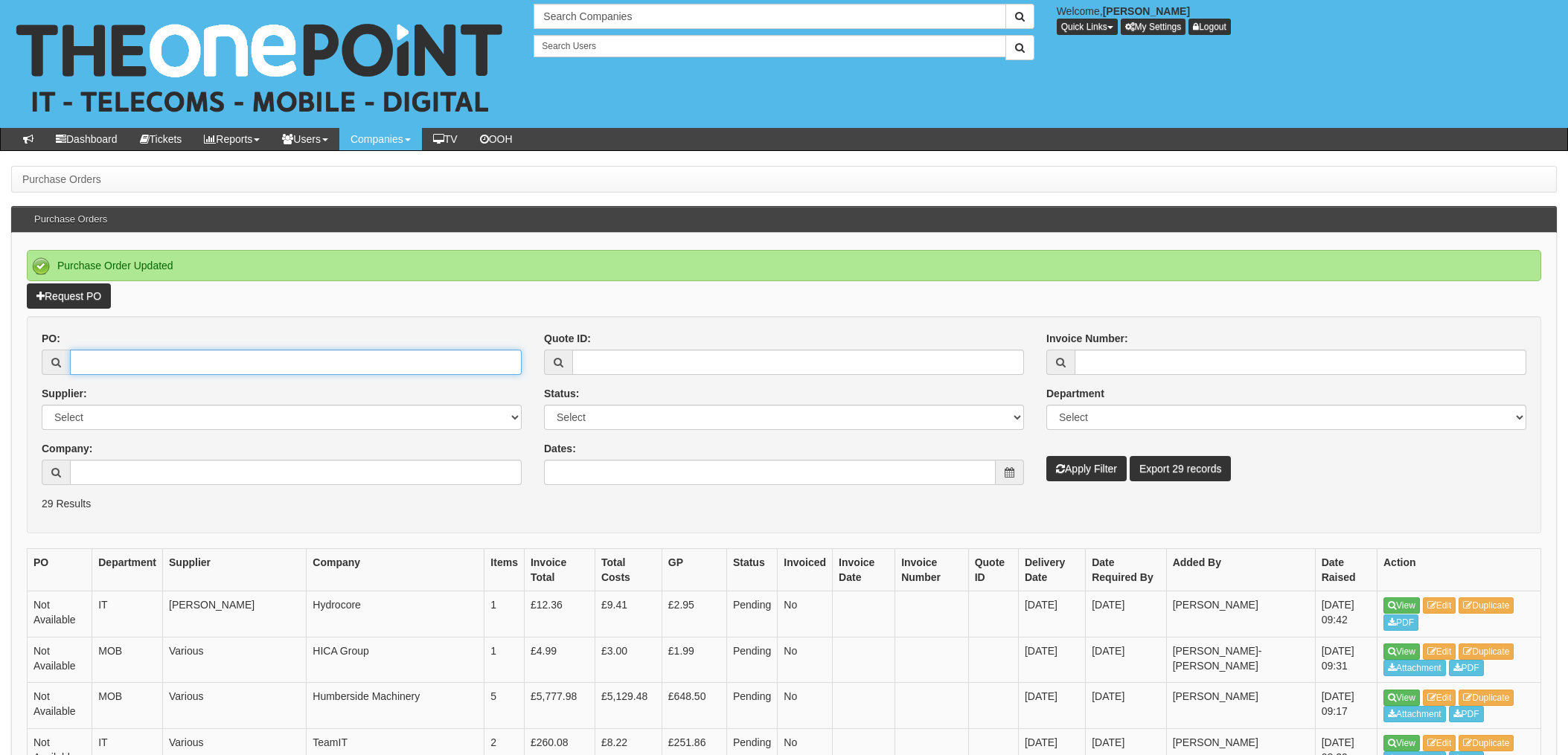
click at [171, 361] on input "PO:" at bounding box center [296, 362] width 451 height 25
type input "19068"
click at [1046, 456] on button "Apply Filter" at bounding box center [1087, 468] width 81 height 25
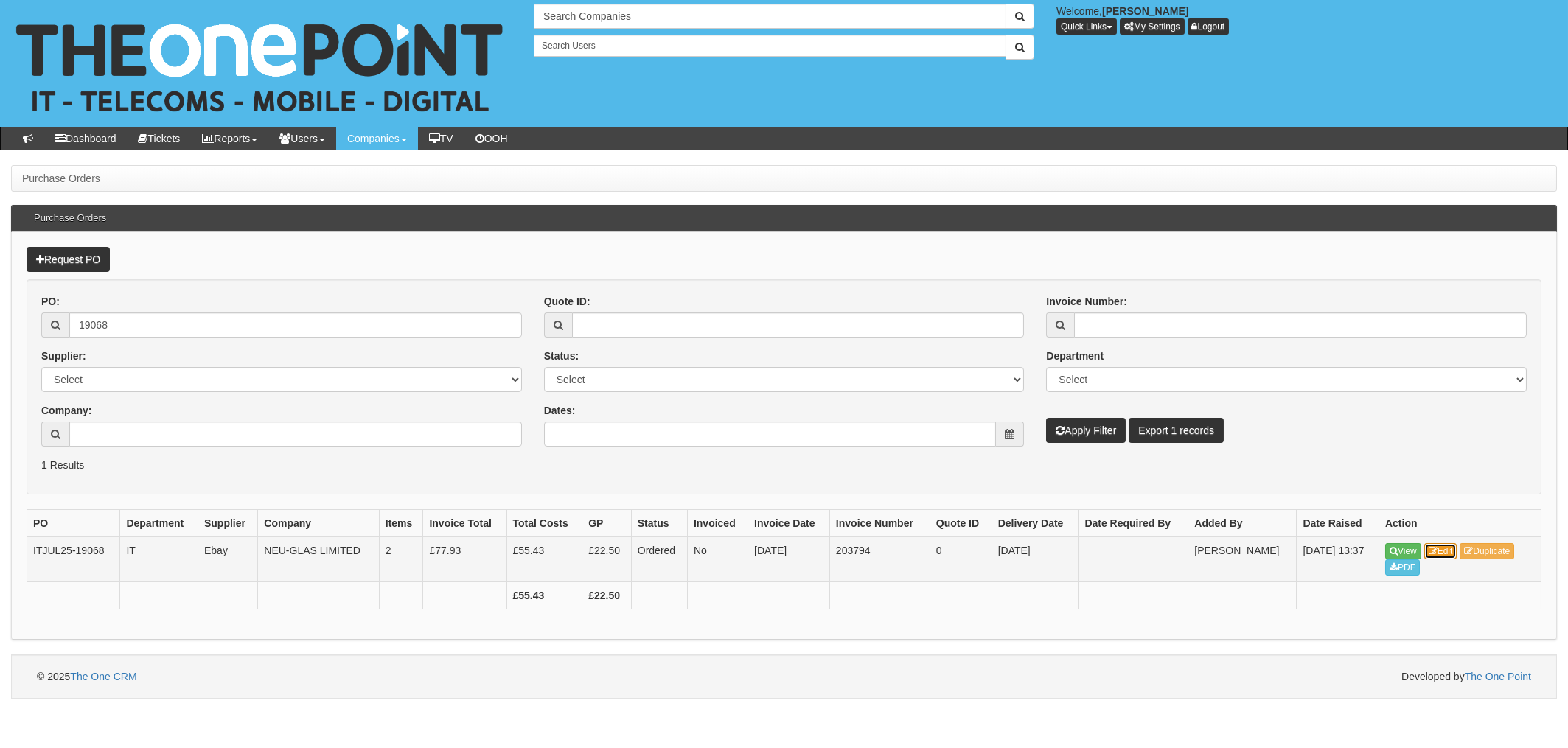
click at [1447, 549] on link "Edit" at bounding box center [1441, 551] width 34 height 16
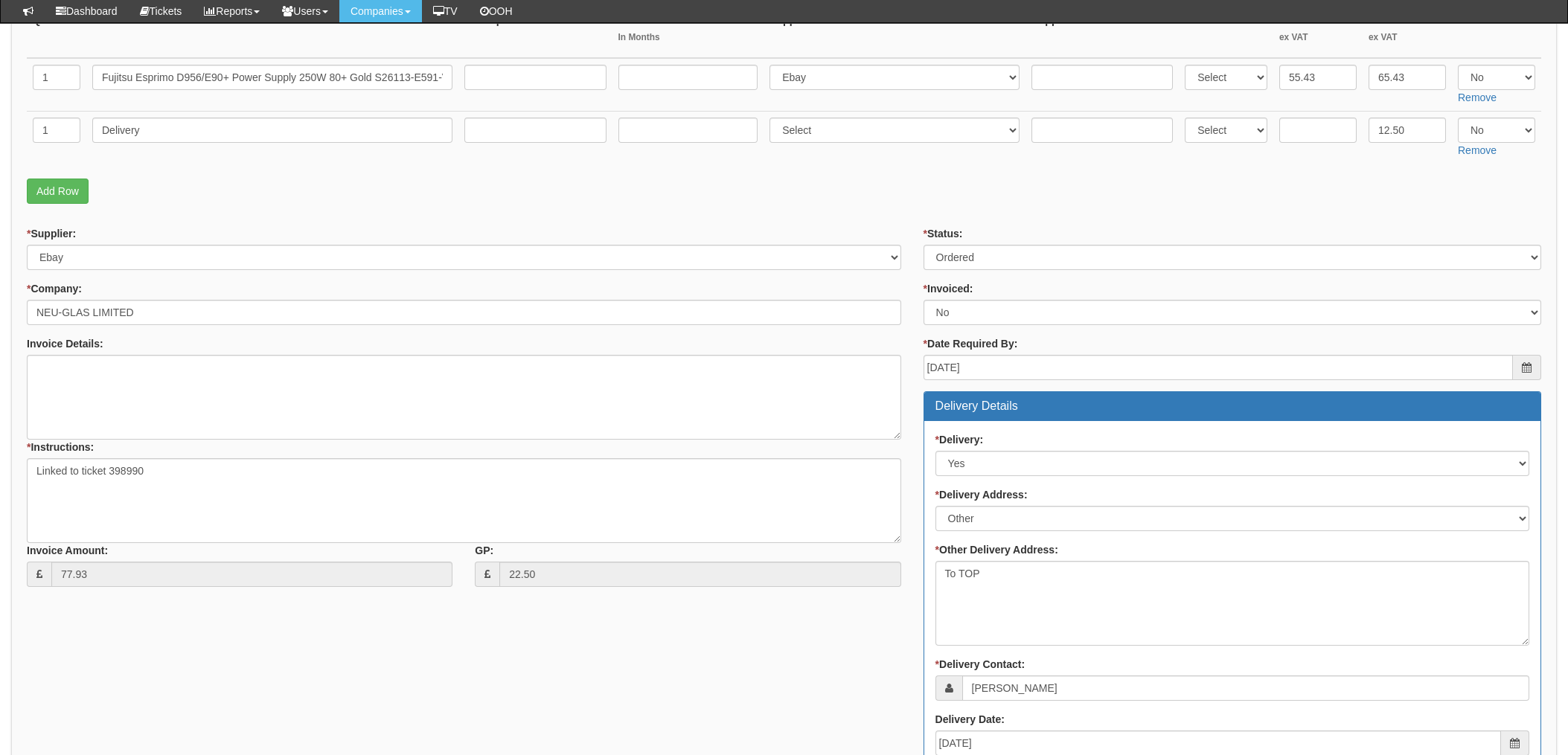
scroll to position [198, 0]
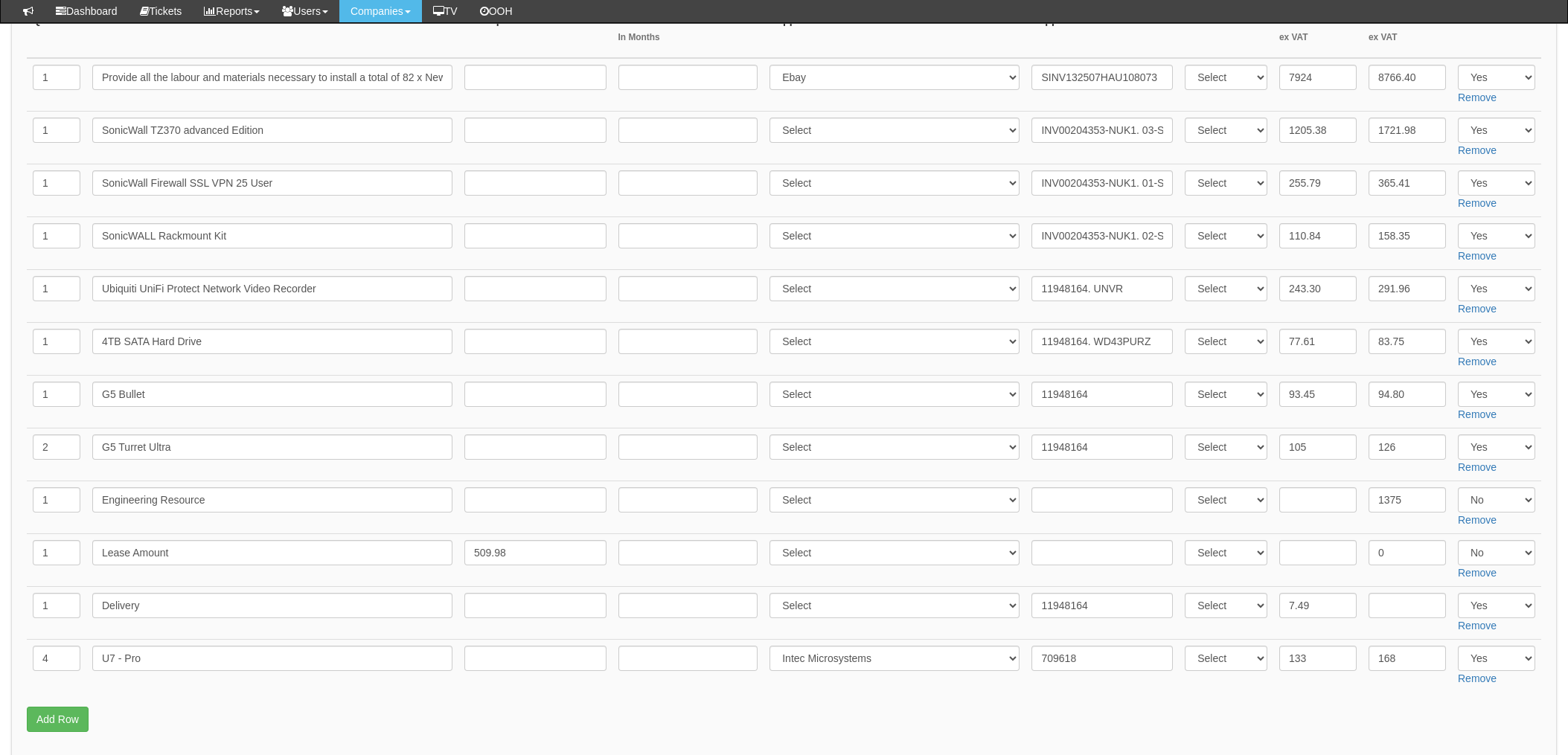
scroll to position [198, 0]
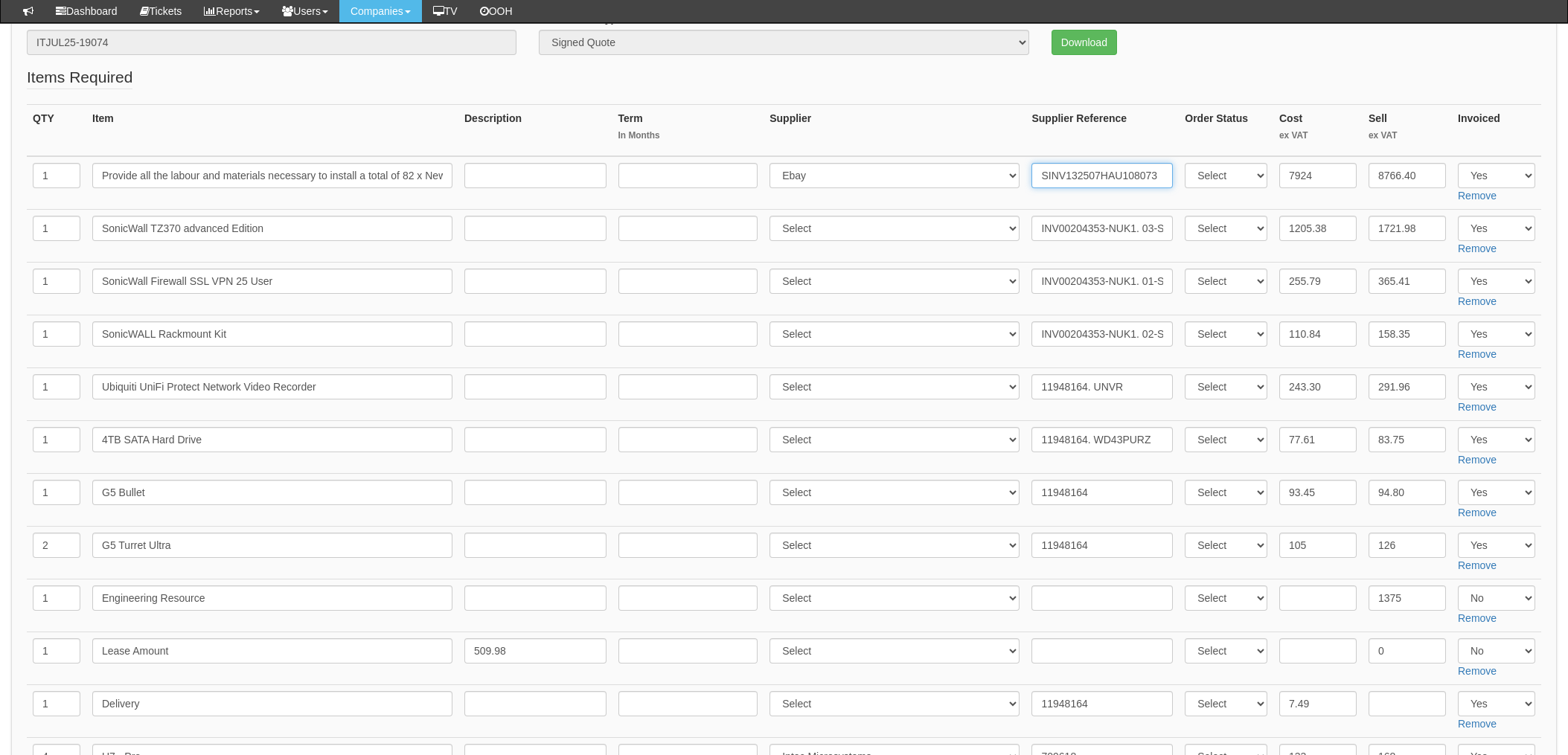
drag, startPoint x: 1092, startPoint y: 173, endPoint x: 984, endPoint y: 176, distance: 108.0
click at [949, 172] on tr "1 Provide all the labour and materials necessary to install a total of 82 x New…" at bounding box center [784, 183] width 1515 height 53
click at [1096, 178] on input "SINV132507HAU108073" at bounding box center [1102, 175] width 141 height 25
click at [1071, 230] on input "INV00204353-NUK1. 03-SSC-3004" at bounding box center [1102, 228] width 141 height 25
drag, startPoint x: 1098, startPoint y: 228, endPoint x: 984, endPoint y: 229, distance: 114.0
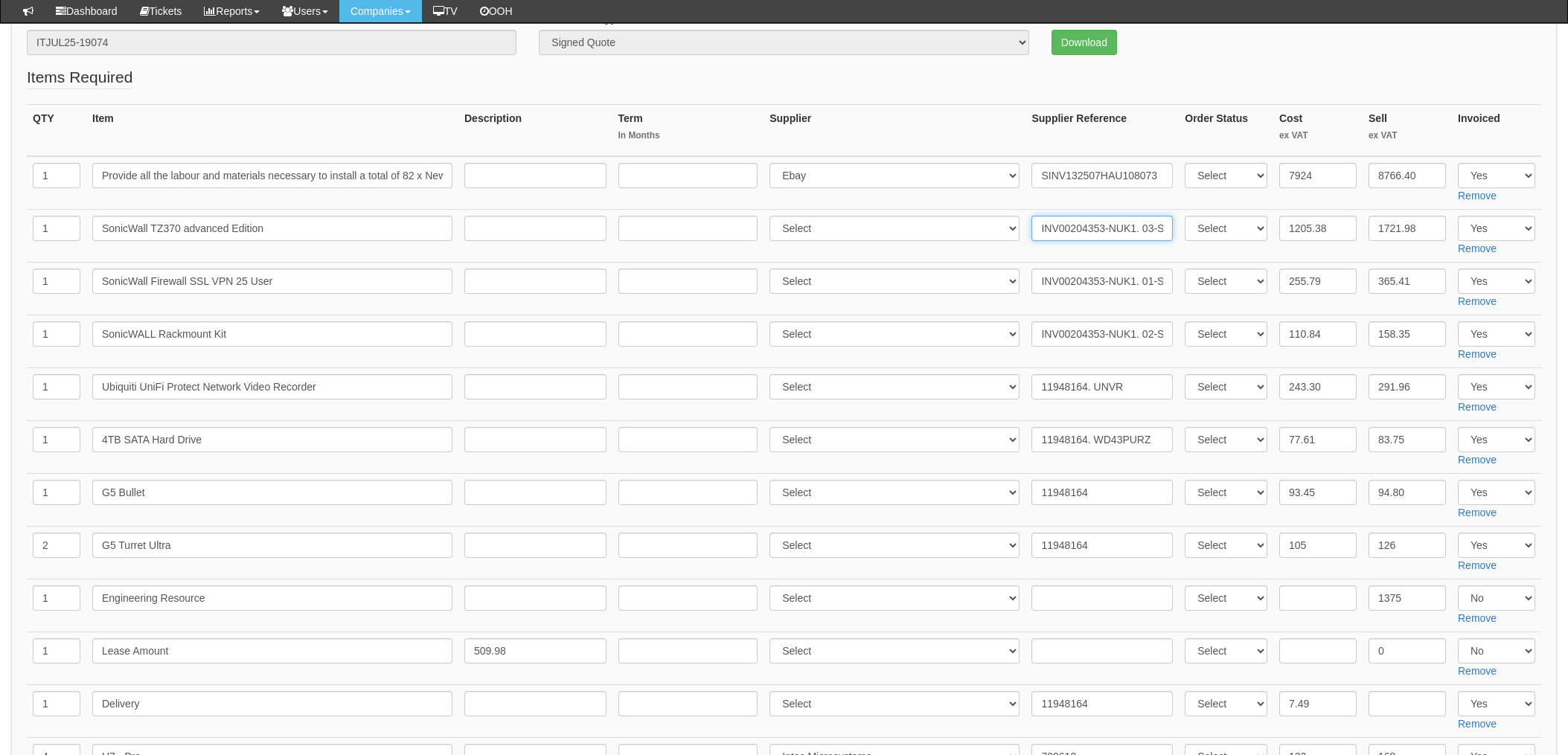
click at [981, 229] on tr "1 SonicWall TZ370 advanced Edition Select 123 REG.co.uk 1Password 3 4Gon AA Jon…" at bounding box center [784, 236] width 1515 height 53
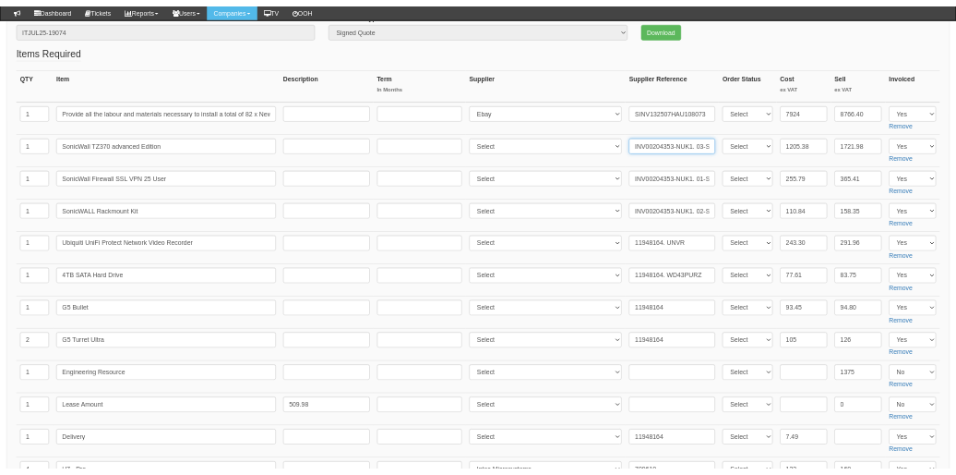
scroll to position [171, 0]
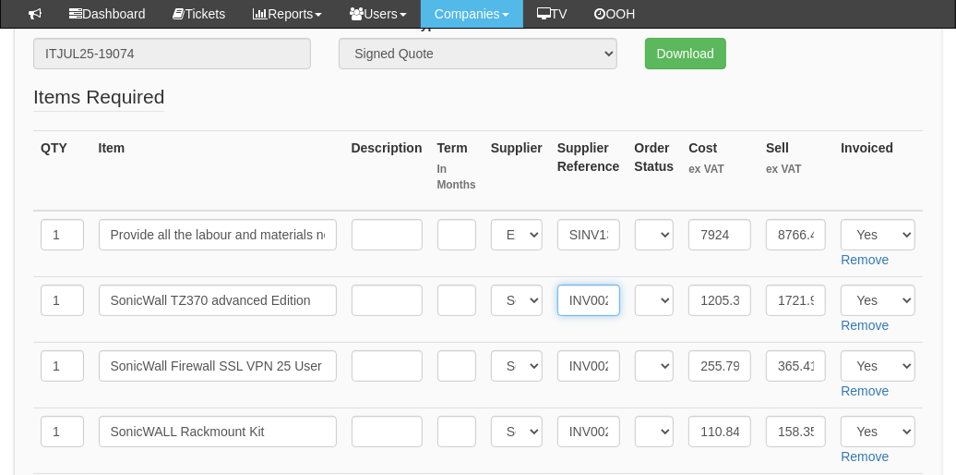
click at [589, 307] on input "INV00204353-NUK1. 03-SSC-3004" at bounding box center [589, 299] width 63 height 31
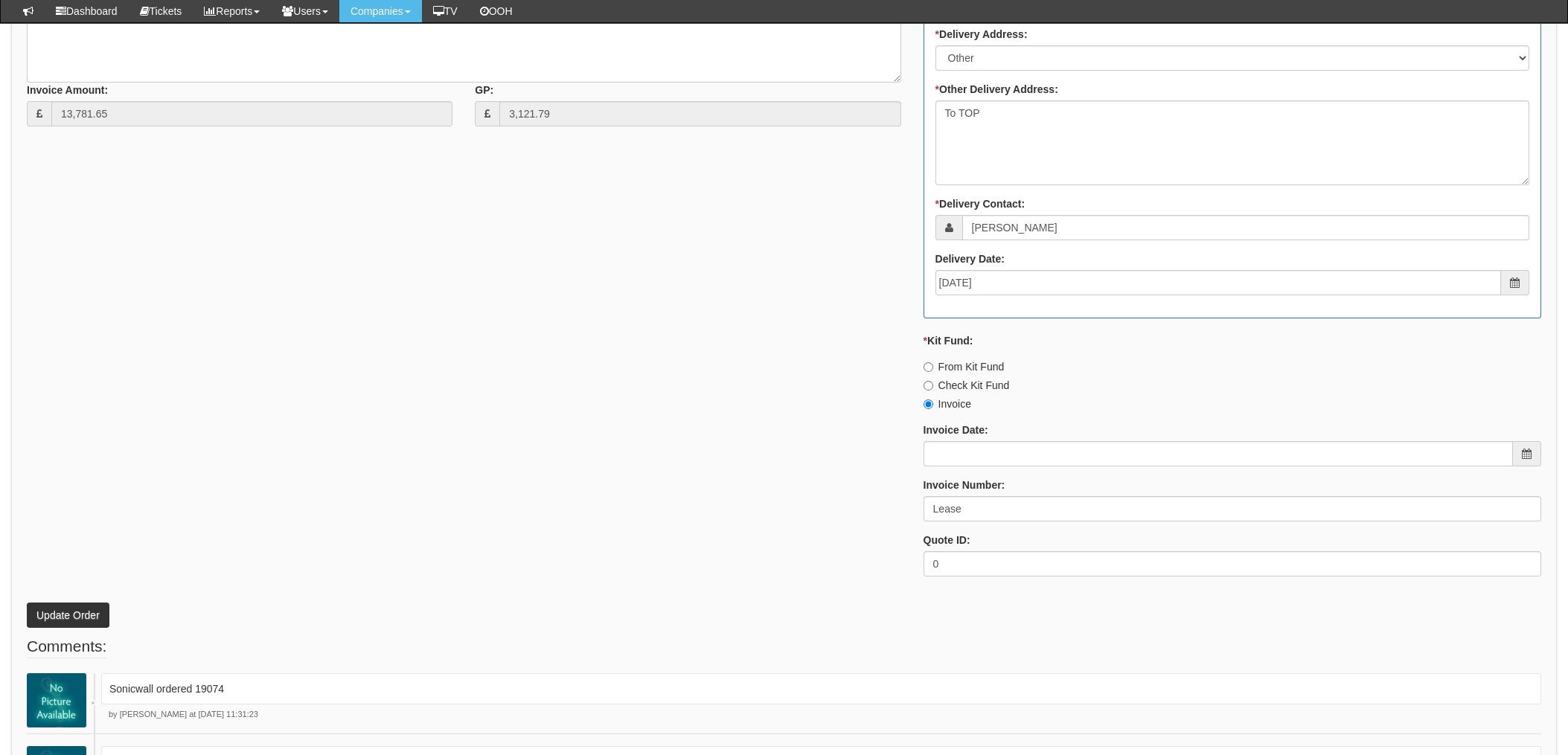
scroll to position [1289, 0]
click at [726, 418] on div "* Supplier: Select 123 REG.co.uk 1Password 3 4Gon AA Jones Electric Ltd Abzorb …" at bounding box center [784, 173] width 1537 height 822
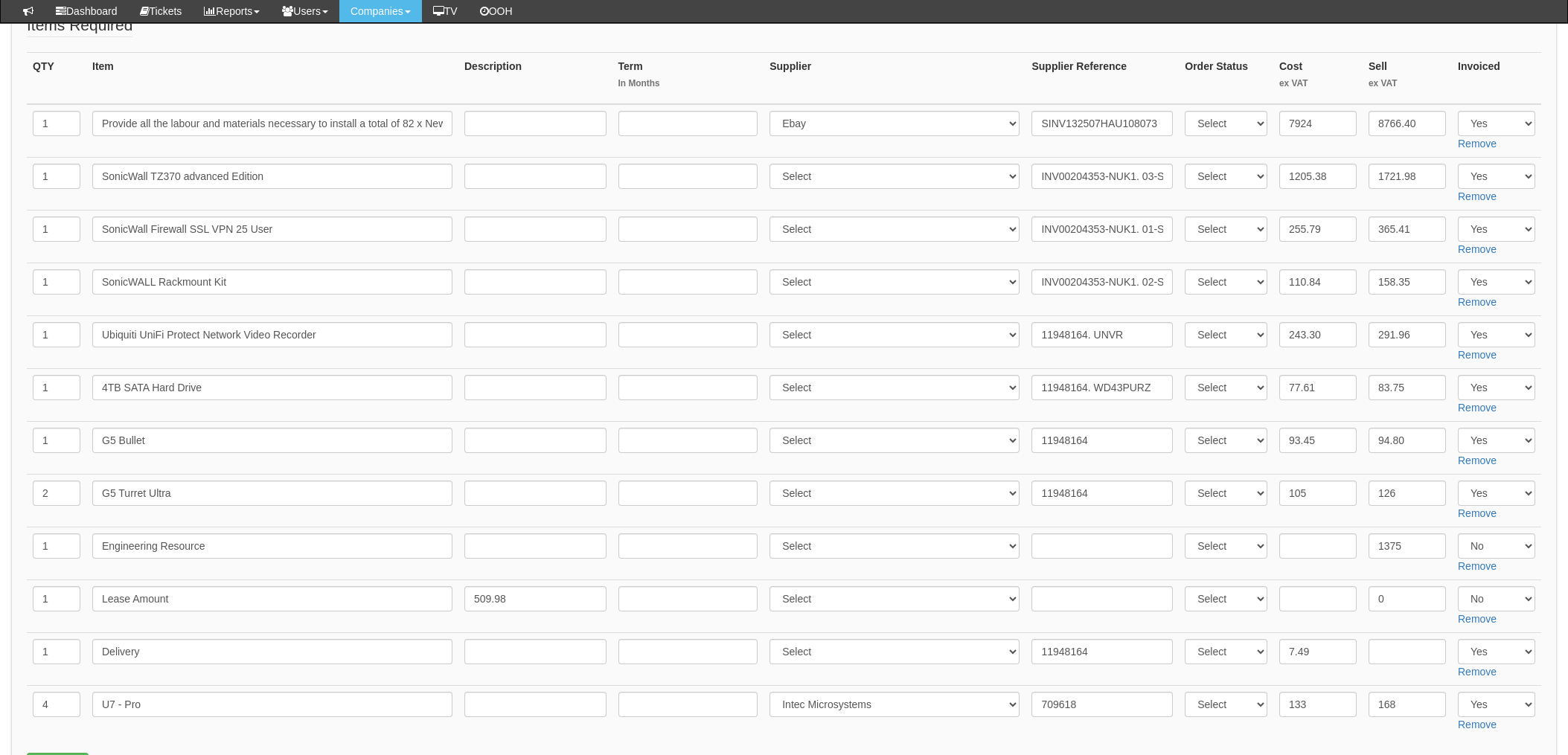
scroll to position [297, 0]
